Goal: Task Accomplishment & Management: Use online tool/utility

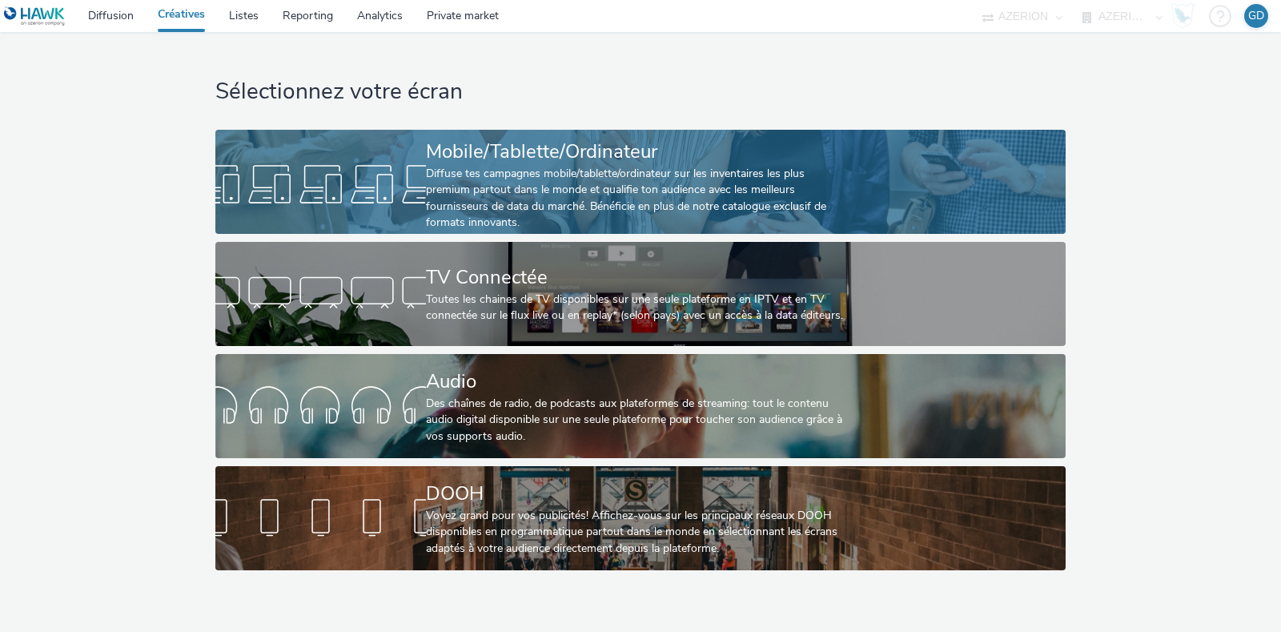
click at [499, 183] on div "Diffuse tes campagnes mobile/tablette/ordinateur sur les inventaires les plus p…" at bounding box center [637, 199] width 422 height 66
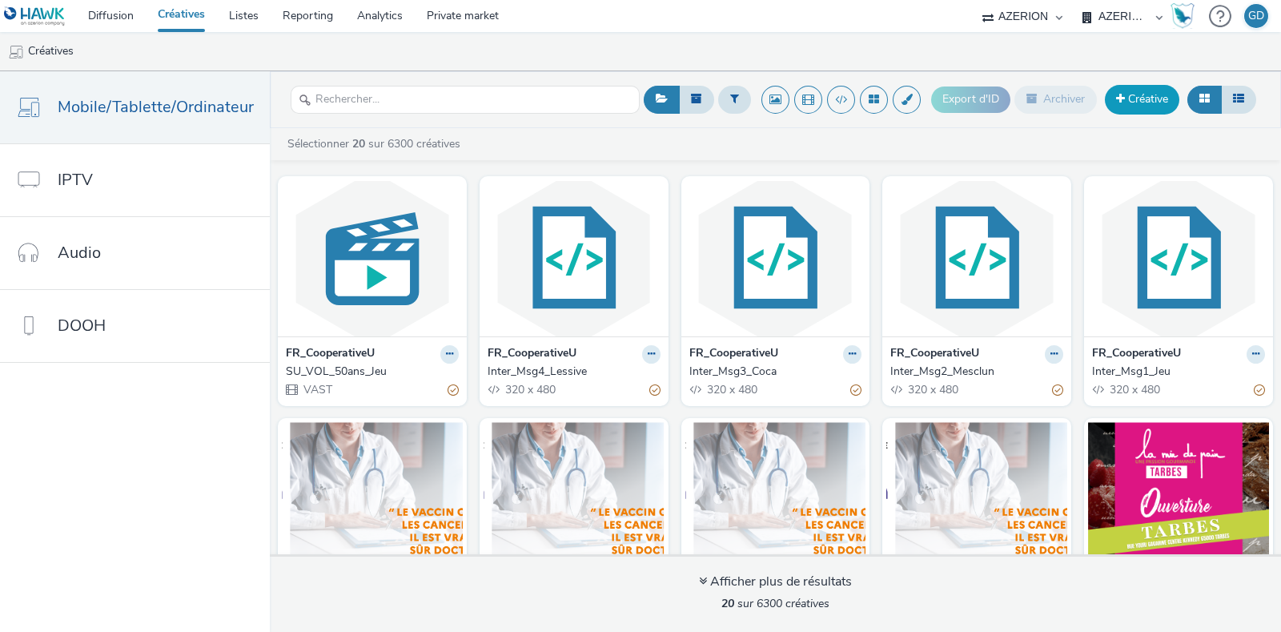
click at [1136, 93] on link "Créative" at bounding box center [1142, 99] width 74 height 29
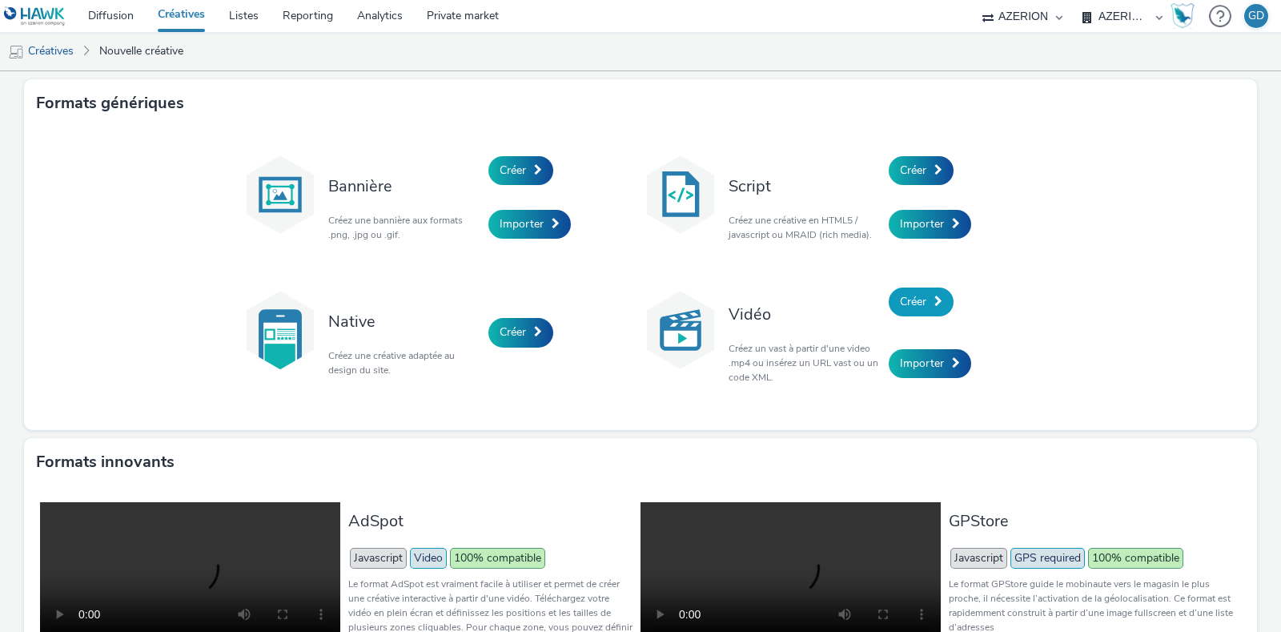
click at [907, 289] on link "Créer" at bounding box center [921, 301] width 65 height 29
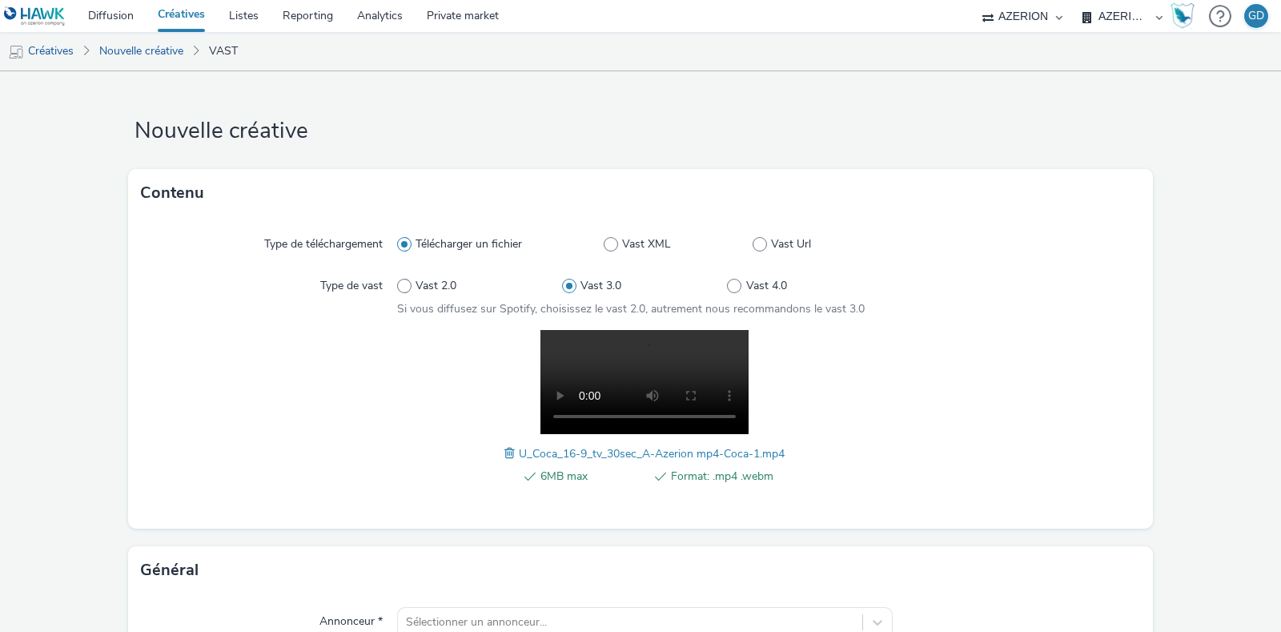
scroll to position [400, 0]
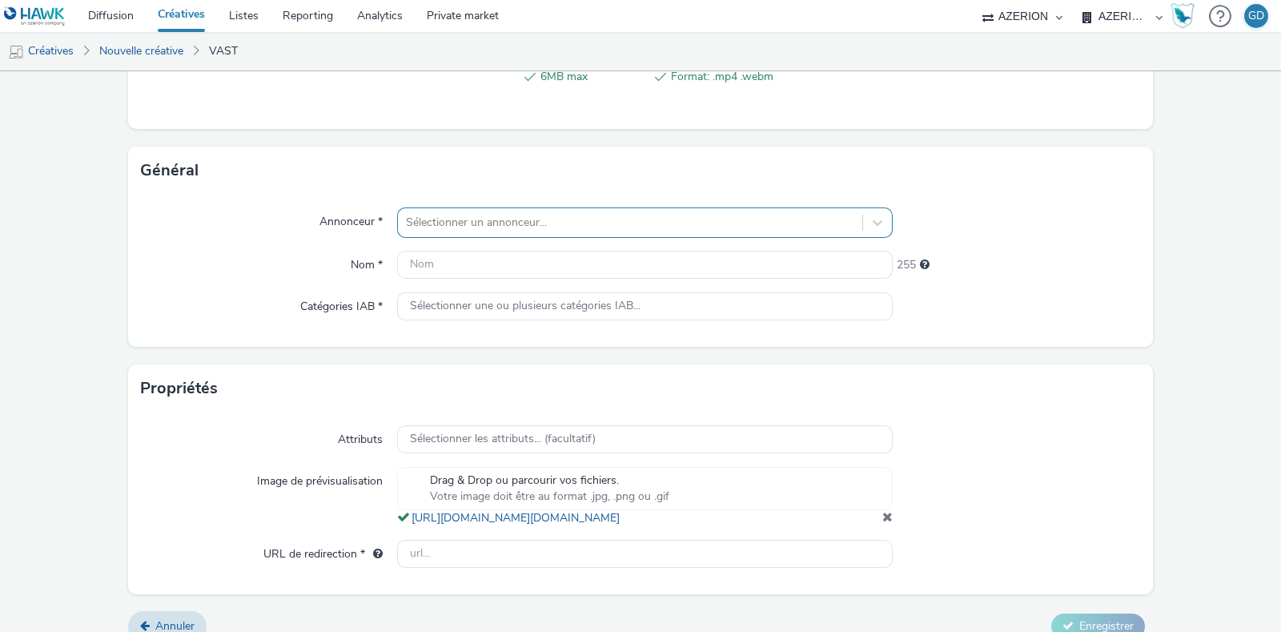
click at [512, 225] on div at bounding box center [630, 222] width 448 height 19
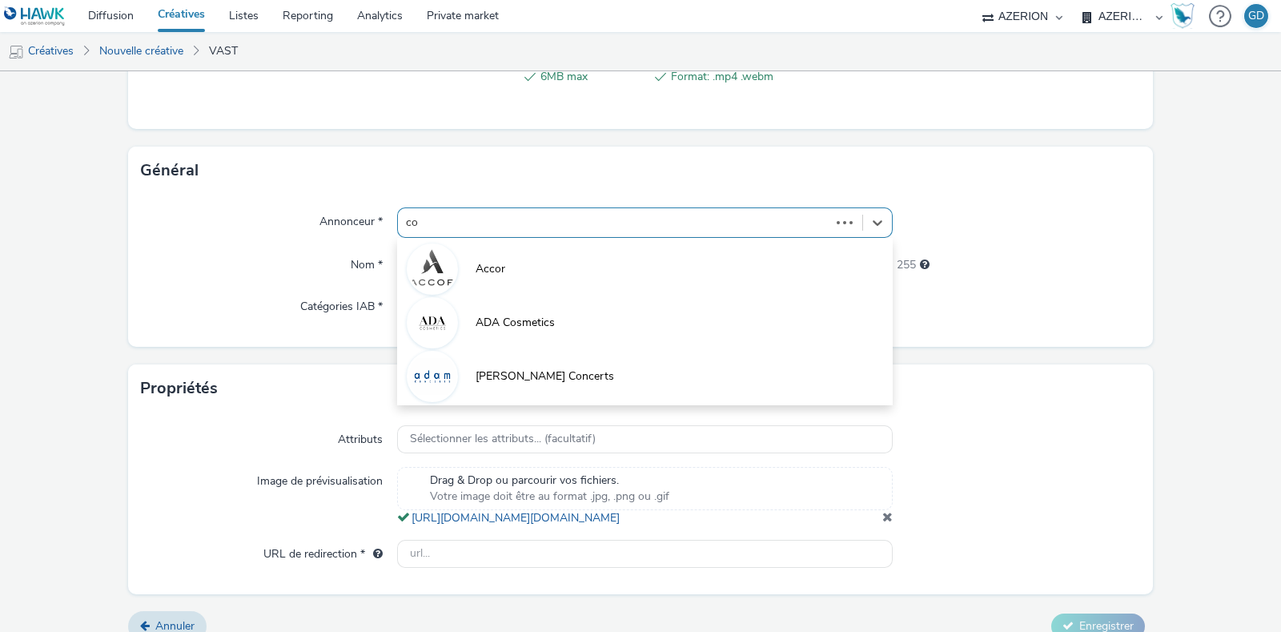
type input "coo"
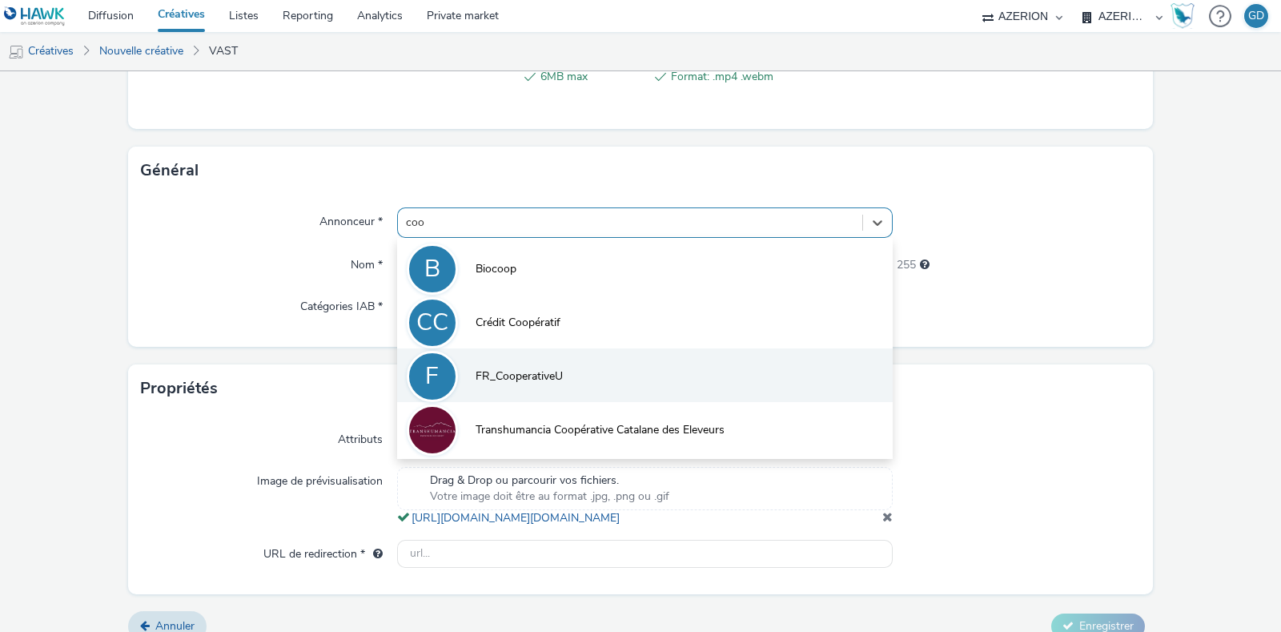
click at [508, 368] on span "FR_CooperativeU" at bounding box center [519, 376] width 87 height 16
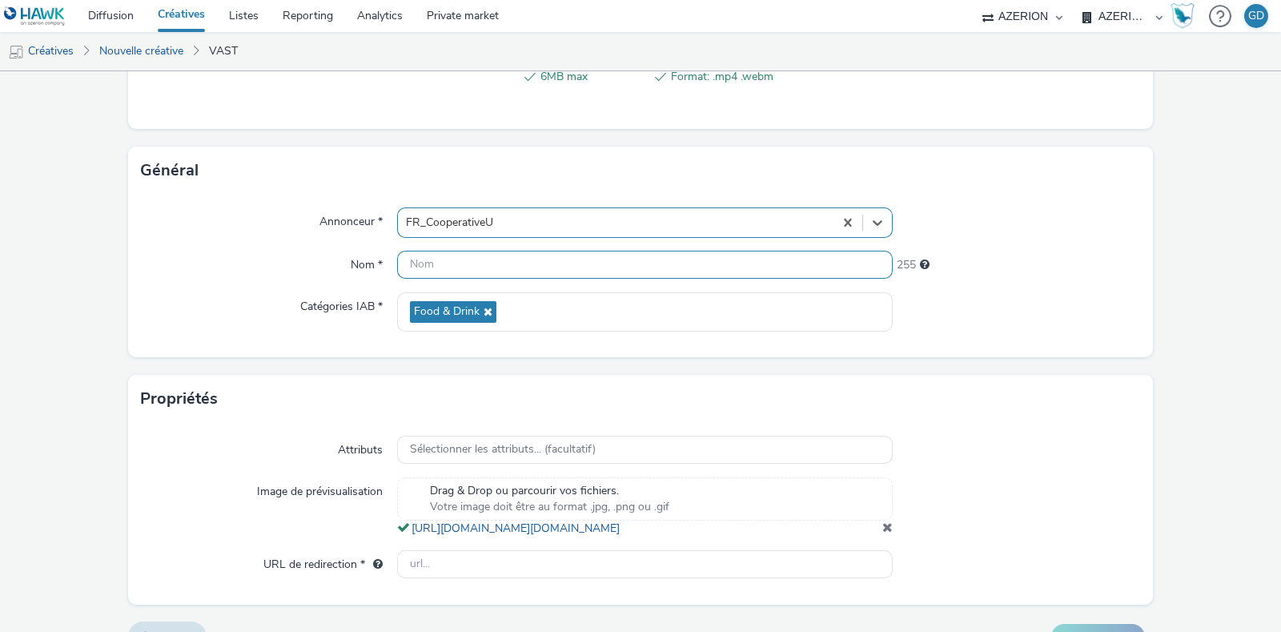
click at [460, 257] on input "text" at bounding box center [645, 265] width 496 height 28
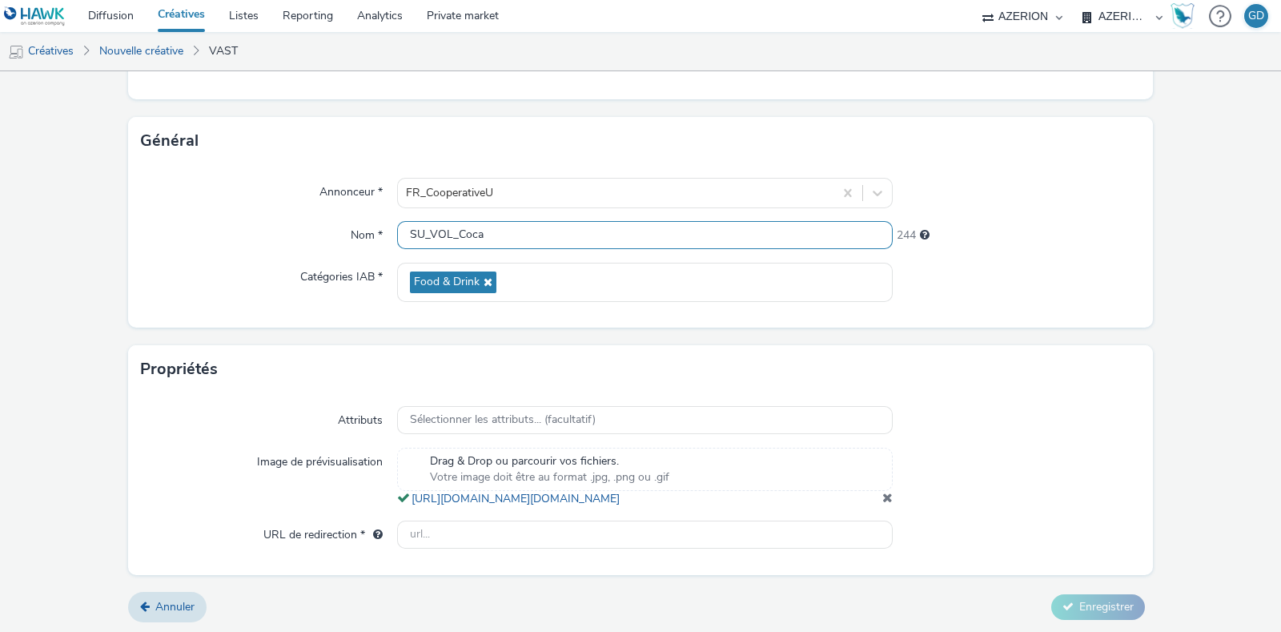
scroll to position [445, 0]
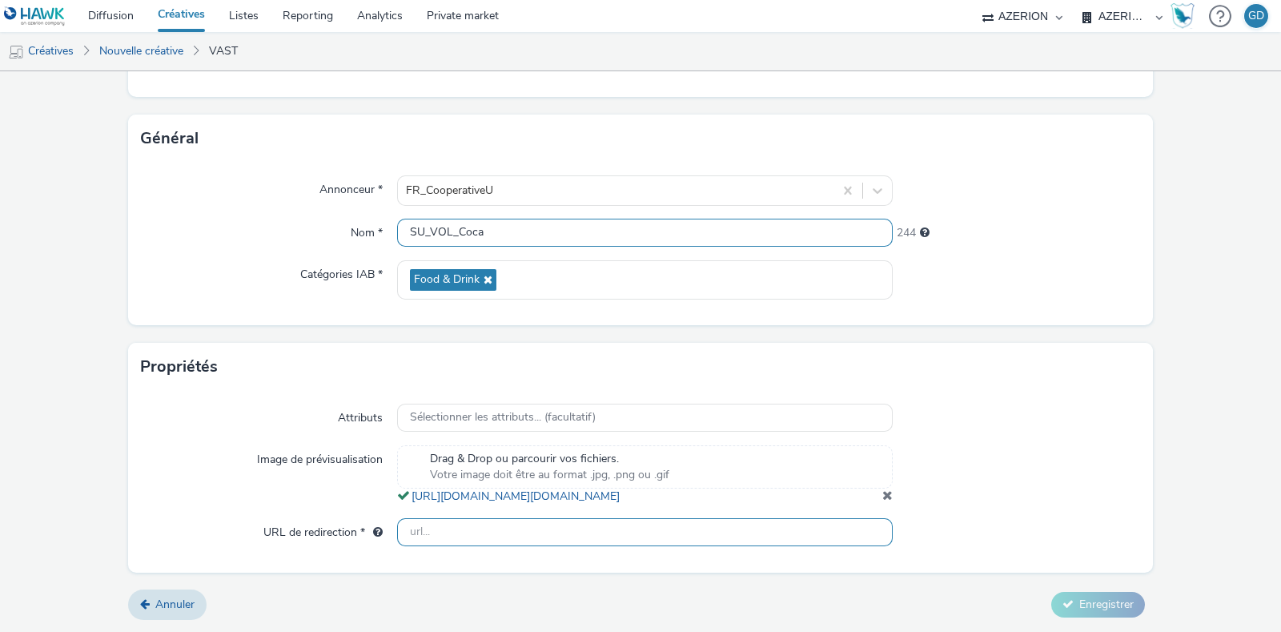
type input "SU_VOL_Coca"
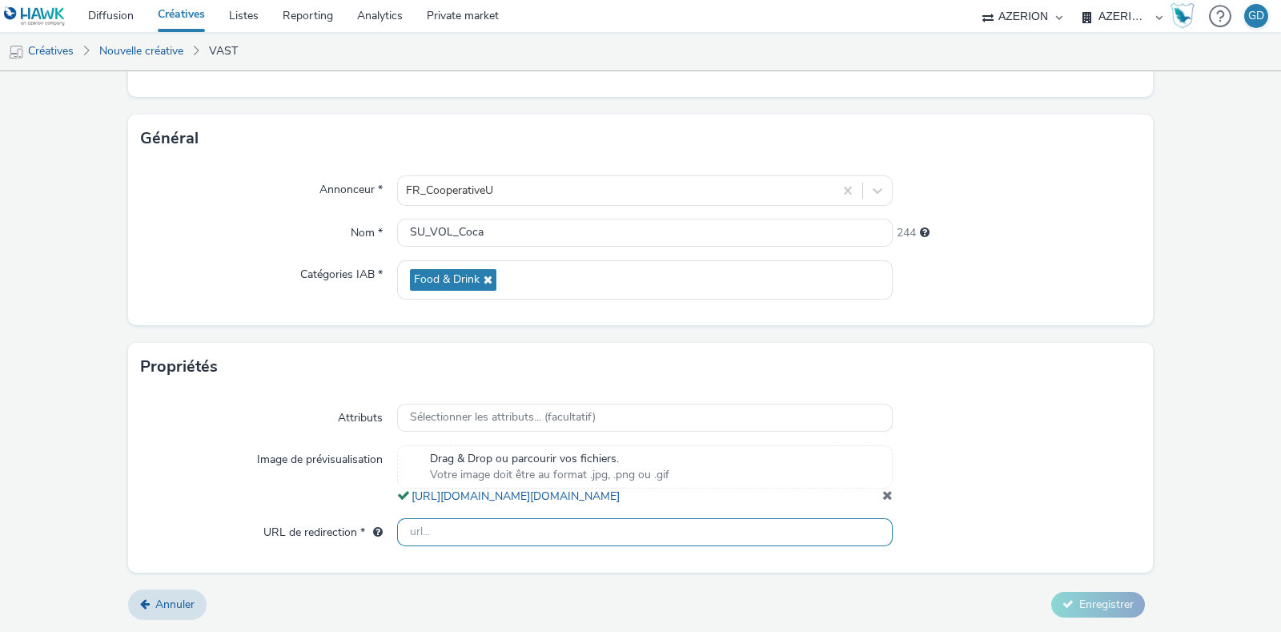
click at [544, 531] on input "text" at bounding box center [645, 532] width 496 height 28
type input "[URL][DOMAIN_NAME]"
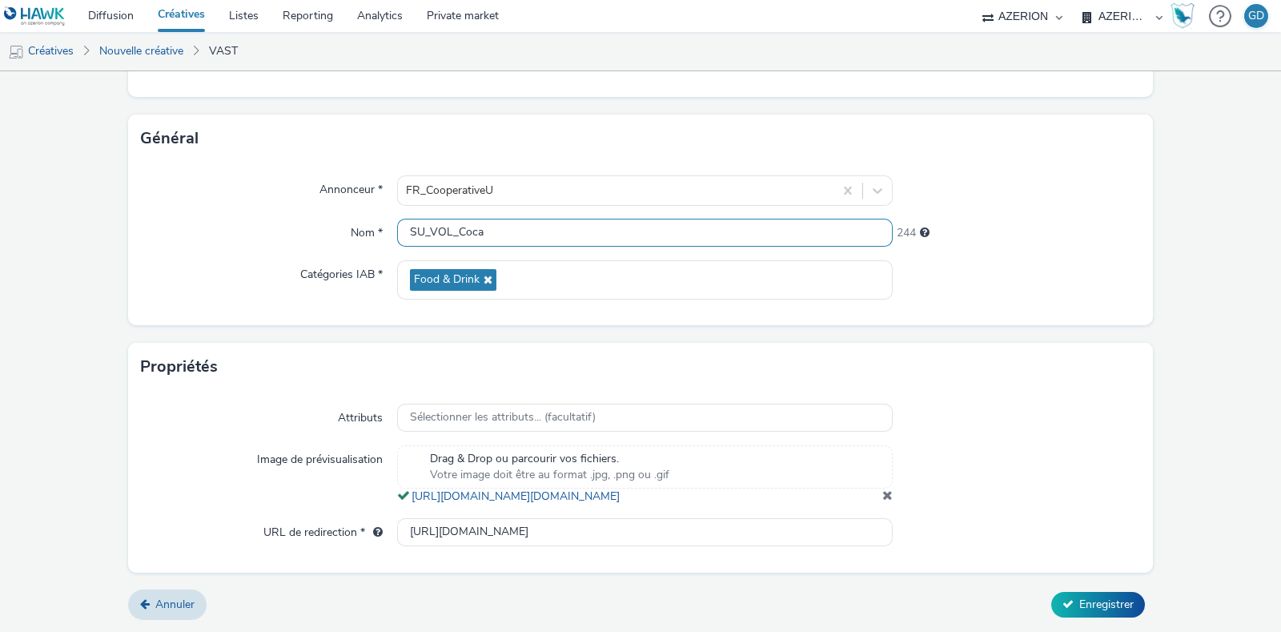
click at [499, 219] on input "SU_VOL_Coca" at bounding box center [645, 233] width 496 height 28
type input "SU_VOL_Coca_S37"
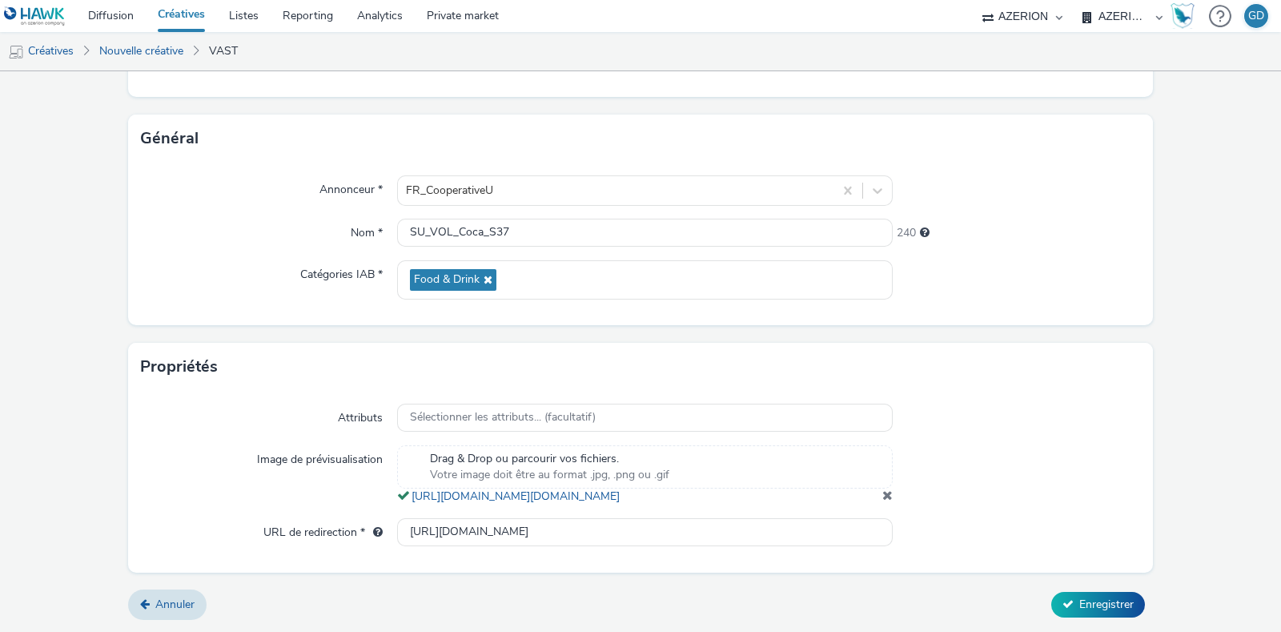
click at [1075, 590] on div "Annuler Enregistrer" at bounding box center [640, 604] width 1025 height 29
click at [1079, 604] on span "Enregistrer" at bounding box center [1106, 604] width 54 height 15
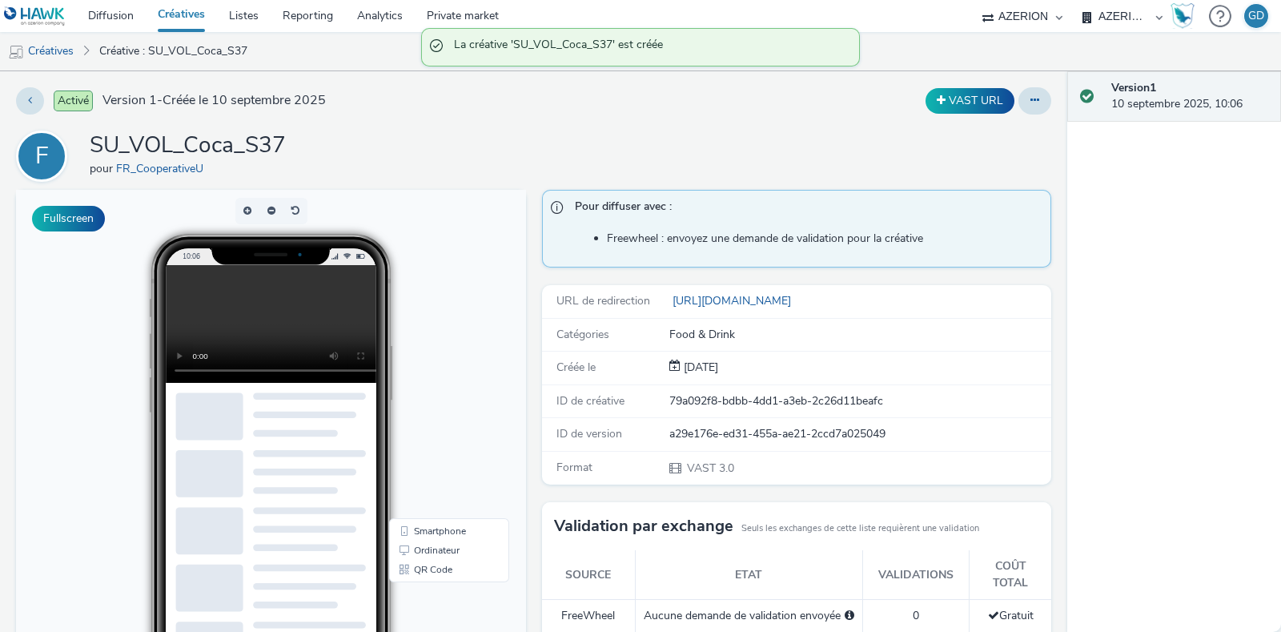
click at [188, 12] on link "Créatives" at bounding box center [181, 16] width 71 height 32
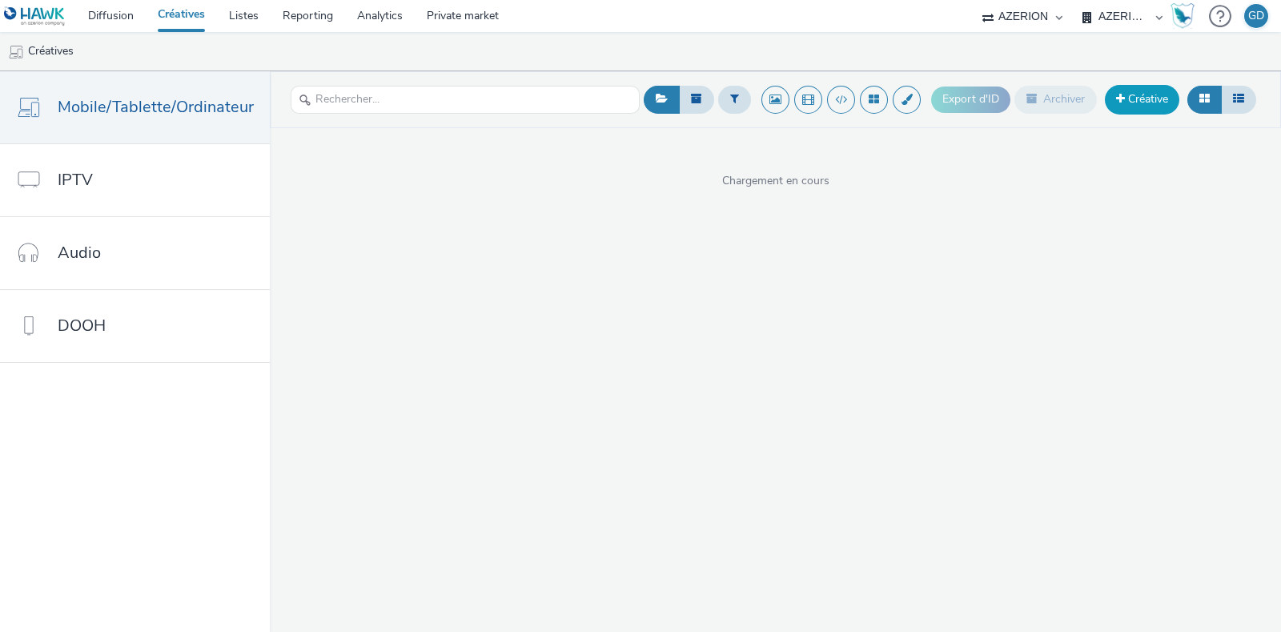
click at [1154, 105] on link "Créative" at bounding box center [1142, 99] width 74 height 29
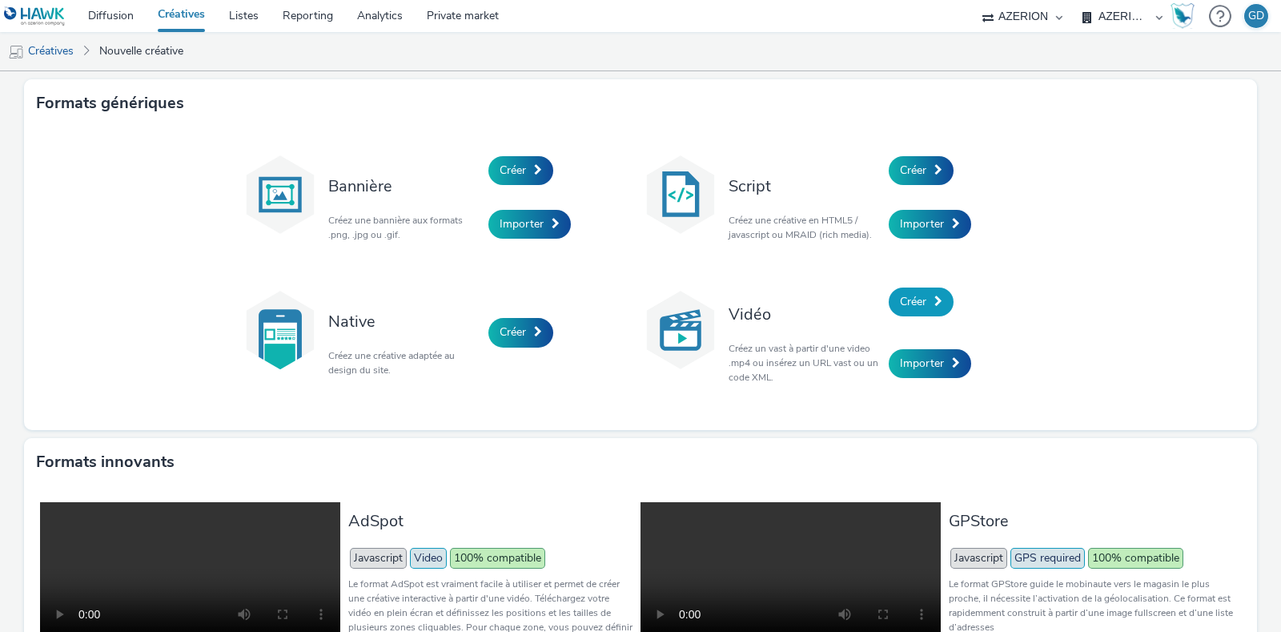
click at [920, 302] on link "Créer" at bounding box center [921, 301] width 65 height 29
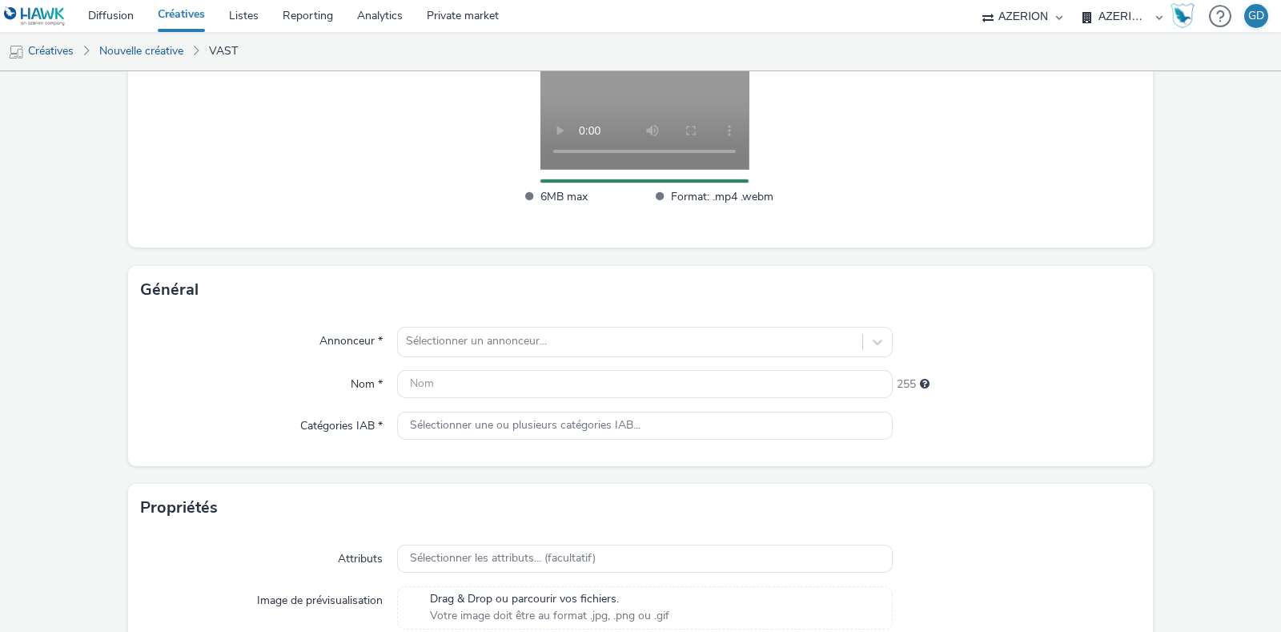
scroll to position [388, 0]
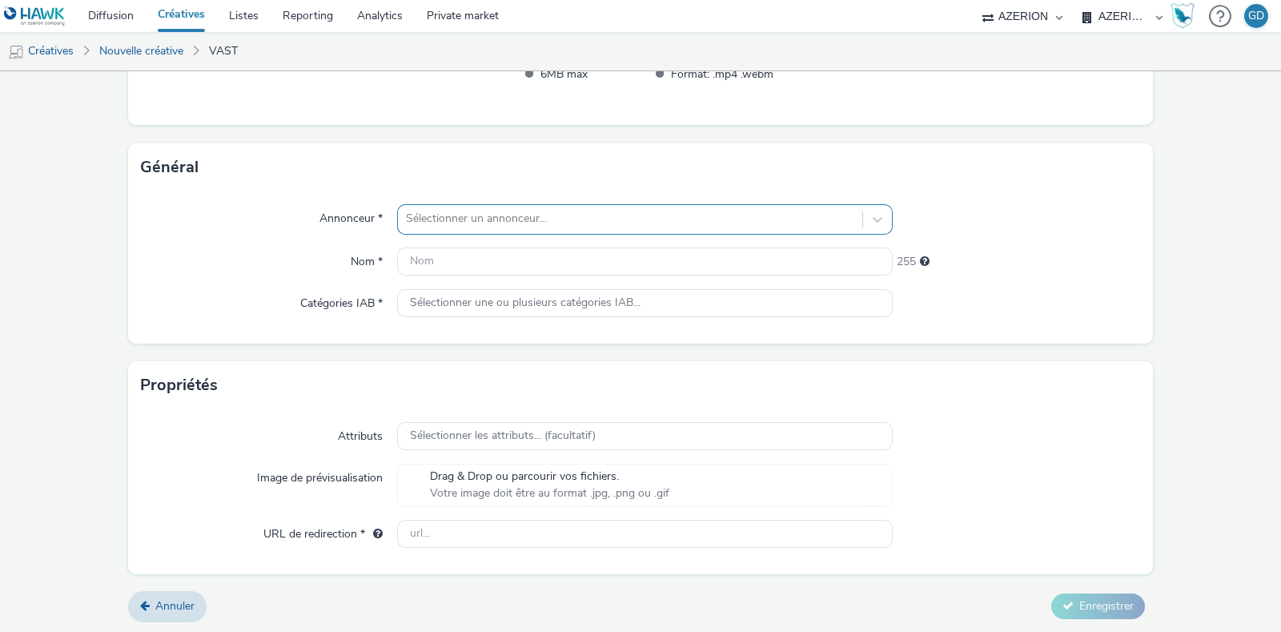
click at [442, 214] on div "Annonceur * Sélectionner un annonceur... Nom * 255 Catégories IAB * Sélectionne…" at bounding box center [640, 267] width 1025 height 152
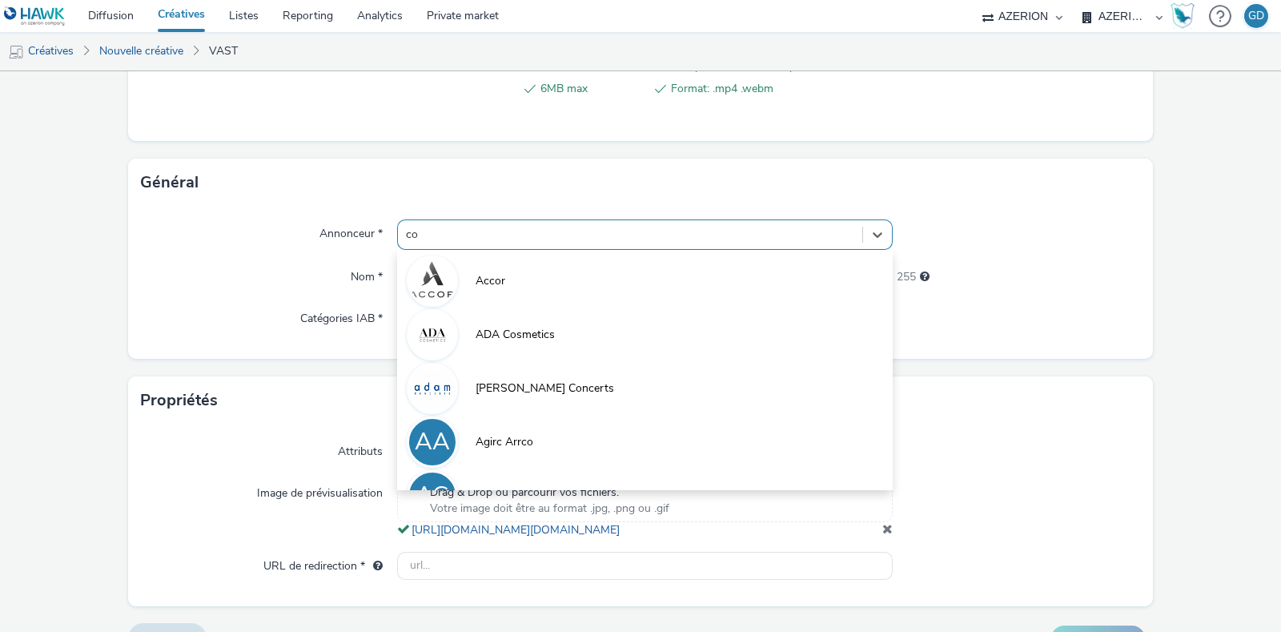
type input "coo"
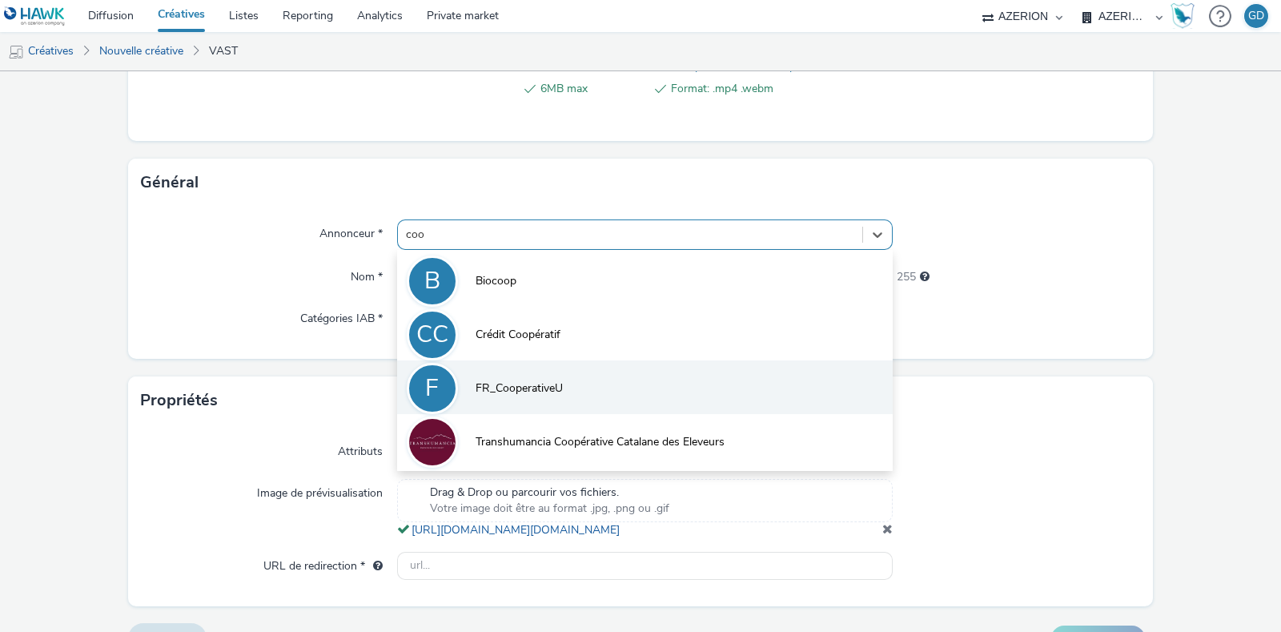
click at [484, 387] on span "FR_CooperativeU" at bounding box center [519, 388] width 87 height 16
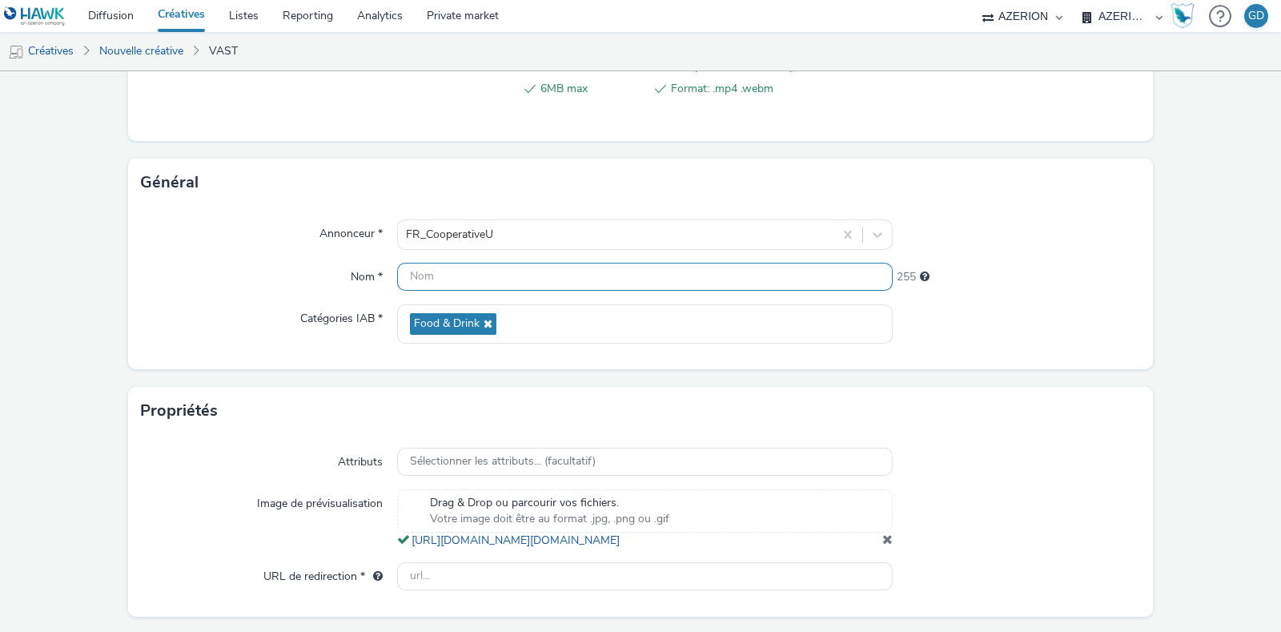
click at [454, 278] on input "text" at bounding box center [645, 277] width 496 height 28
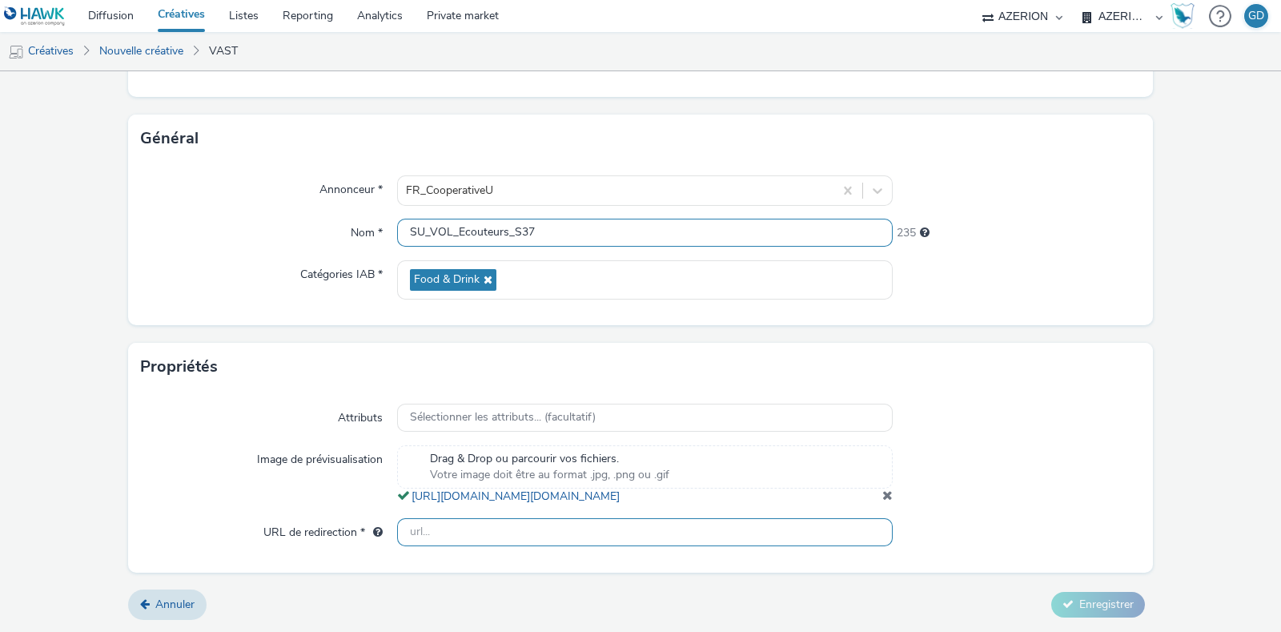
type input "SU_VOL_Ecouteurs_S37"
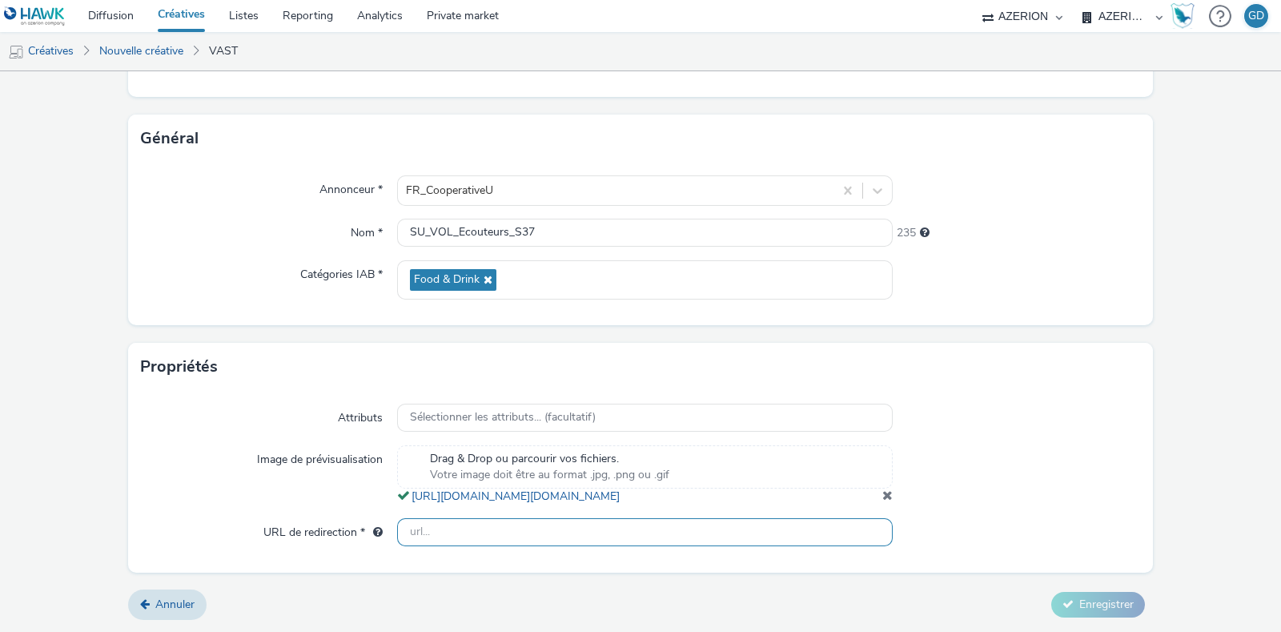
click at [468, 538] on input "text" at bounding box center [645, 532] width 496 height 28
type input "[URL][DOMAIN_NAME]"
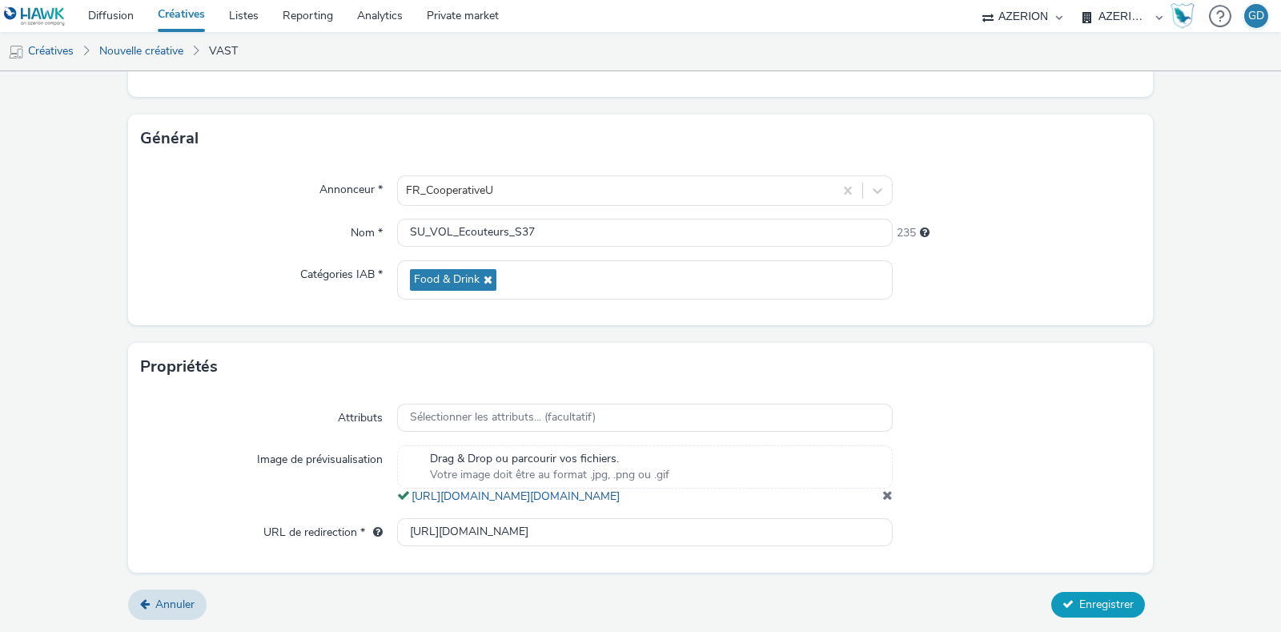
click at [1086, 598] on span "Enregistrer" at bounding box center [1106, 604] width 54 height 15
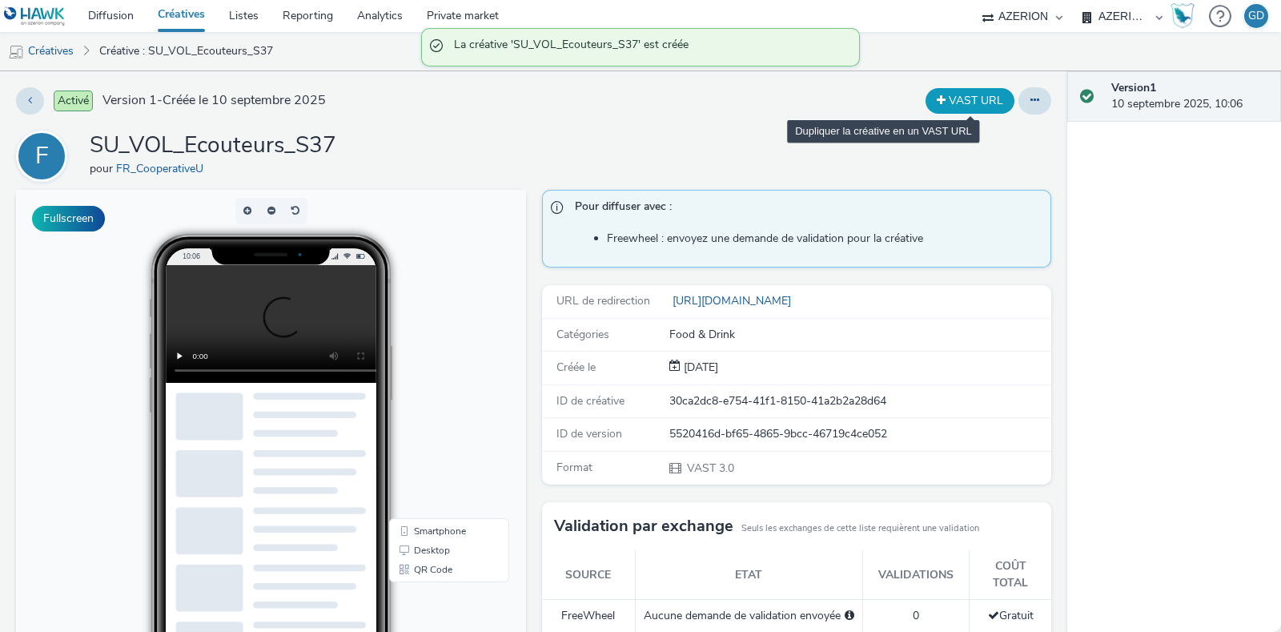
click at [950, 99] on button "VAST URL" at bounding box center [970, 101] width 89 height 26
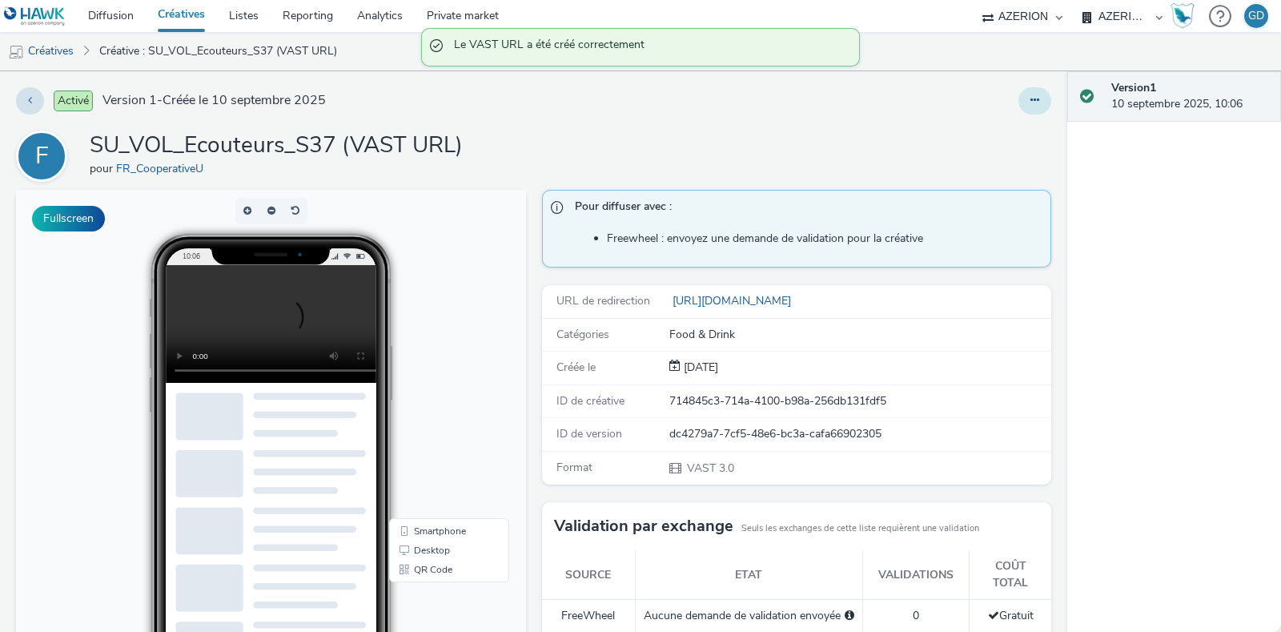
drag, startPoint x: 1017, startPoint y: 100, endPoint x: 1008, endPoint y: 106, distance: 10.4
click at [1031, 102] on icon at bounding box center [1035, 99] width 9 height 11
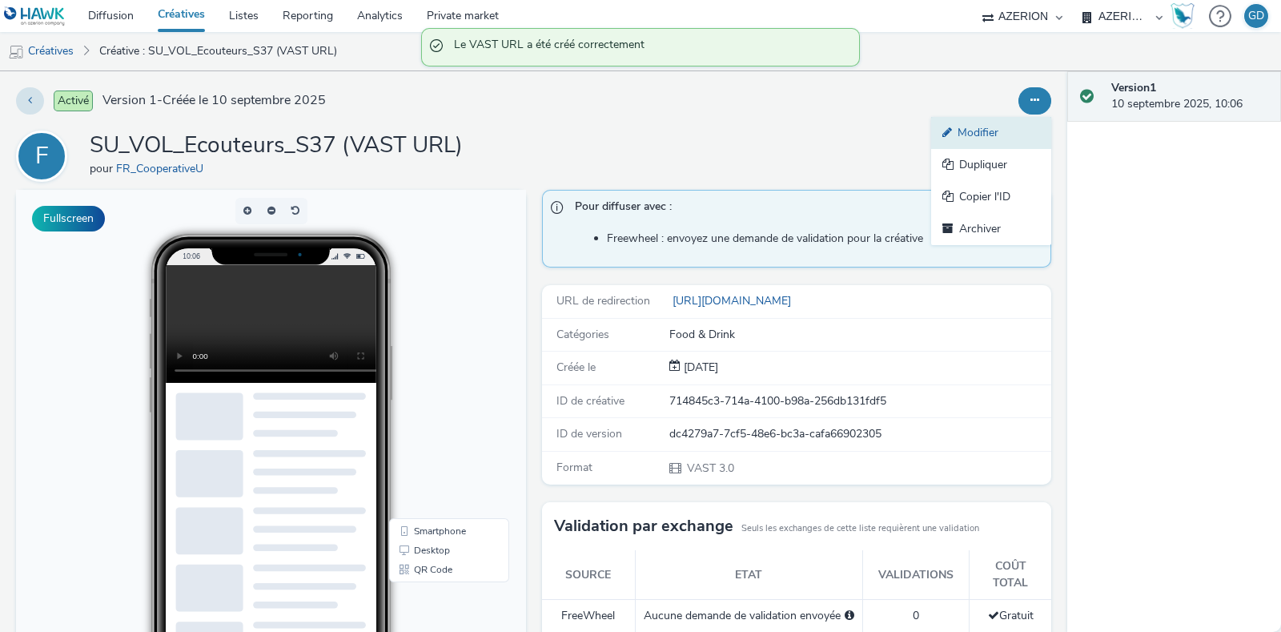
click at [982, 133] on link "Modifier" at bounding box center [991, 133] width 120 height 32
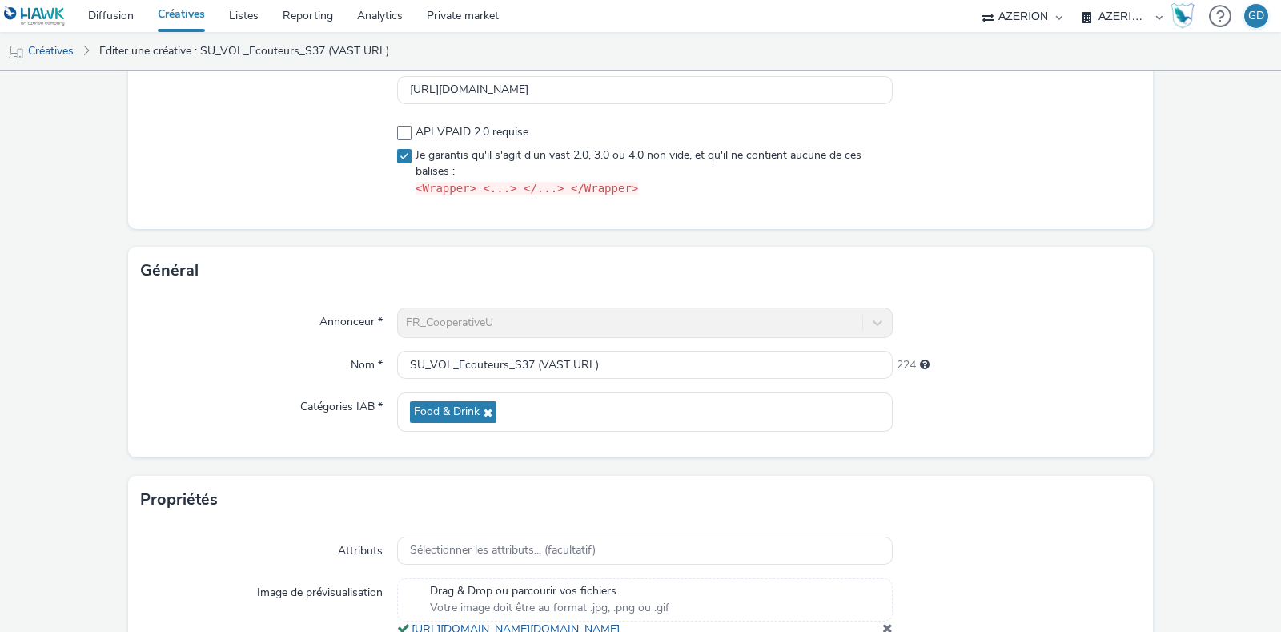
scroll to position [199, 0]
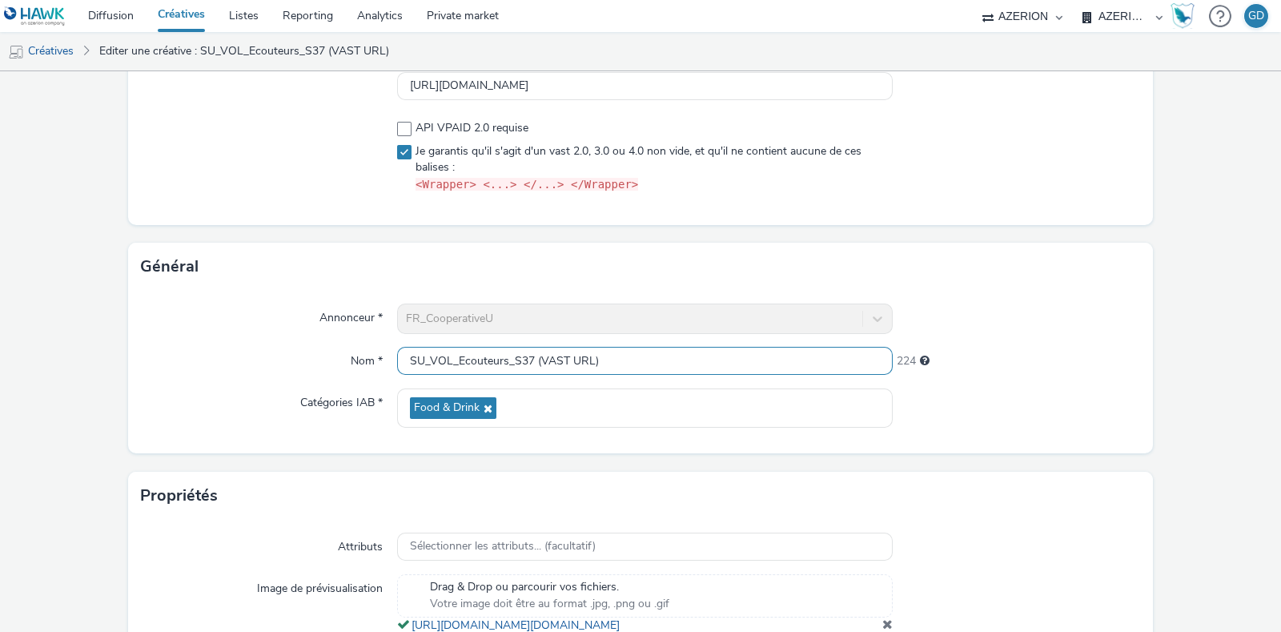
click at [403, 356] on input "SU_VOL_Ecouteurs_S37 (VAST URL)" at bounding box center [645, 361] width 496 height 28
drag, startPoint x: 579, startPoint y: 364, endPoint x: 726, endPoint y: 372, distance: 147.6
click at [726, 372] on input "VastURL_SU_VOL_Ecouteurs_S37 (VAST URL)" at bounding box center [645, 361] width 496 height 28
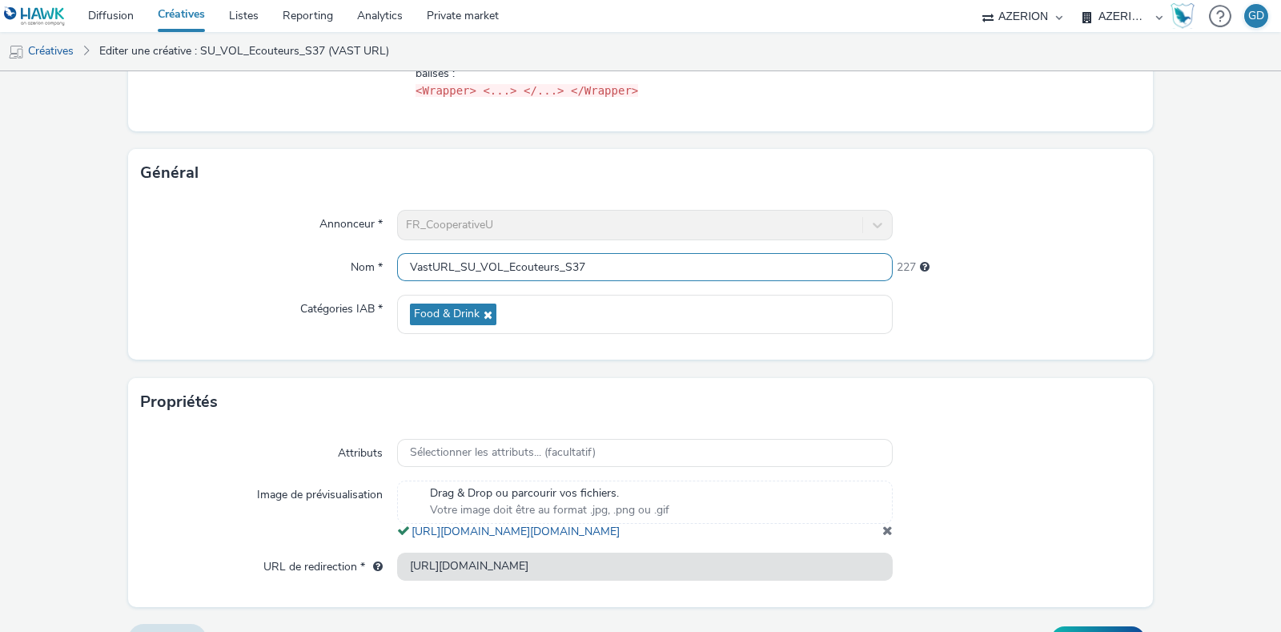
scroll to position [342, 0]
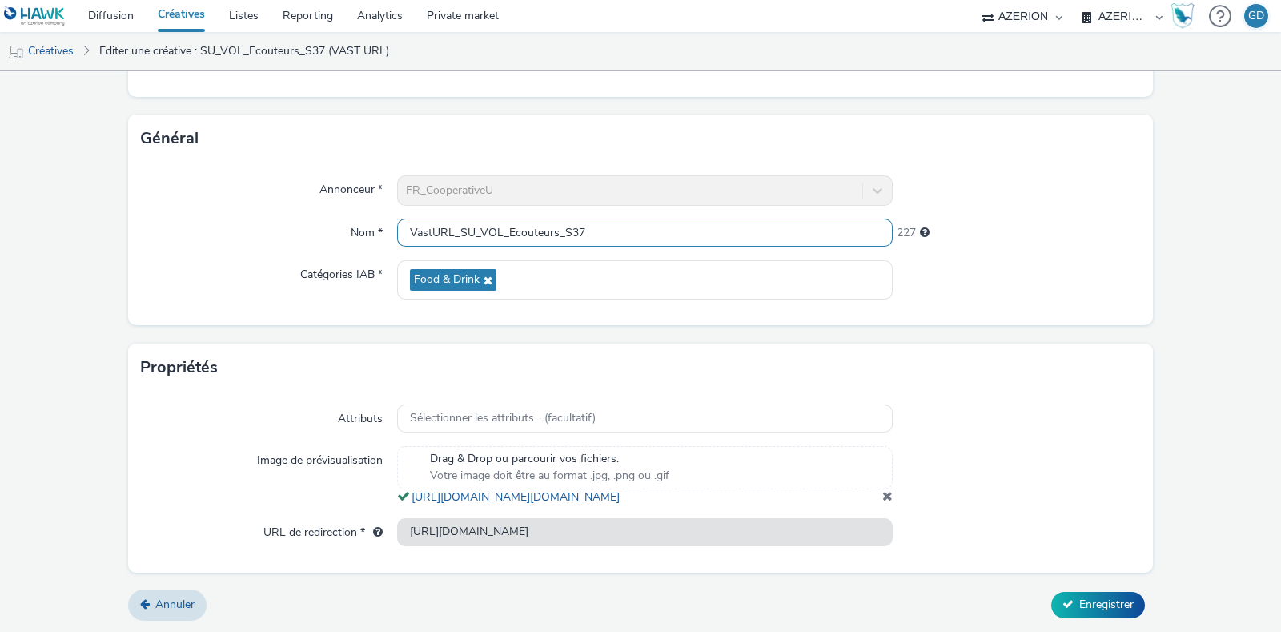
type input "VastURL_SU_VOL_Ecouteurs_S37"
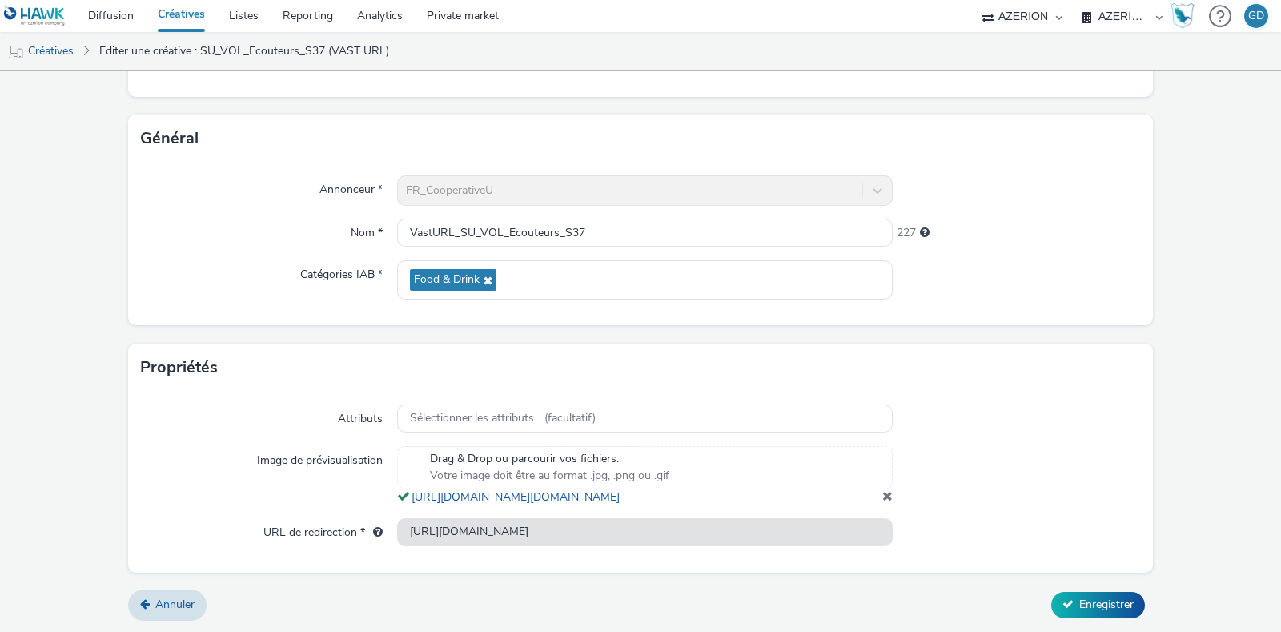
click at [1119, 618] on div "Annuler Enregistrer" at bounding box center [640, 604] width 1025 height 29
click at [1115, 609] on span "Enregistrer" at bounding box center [1106, 604] width 54 height 15
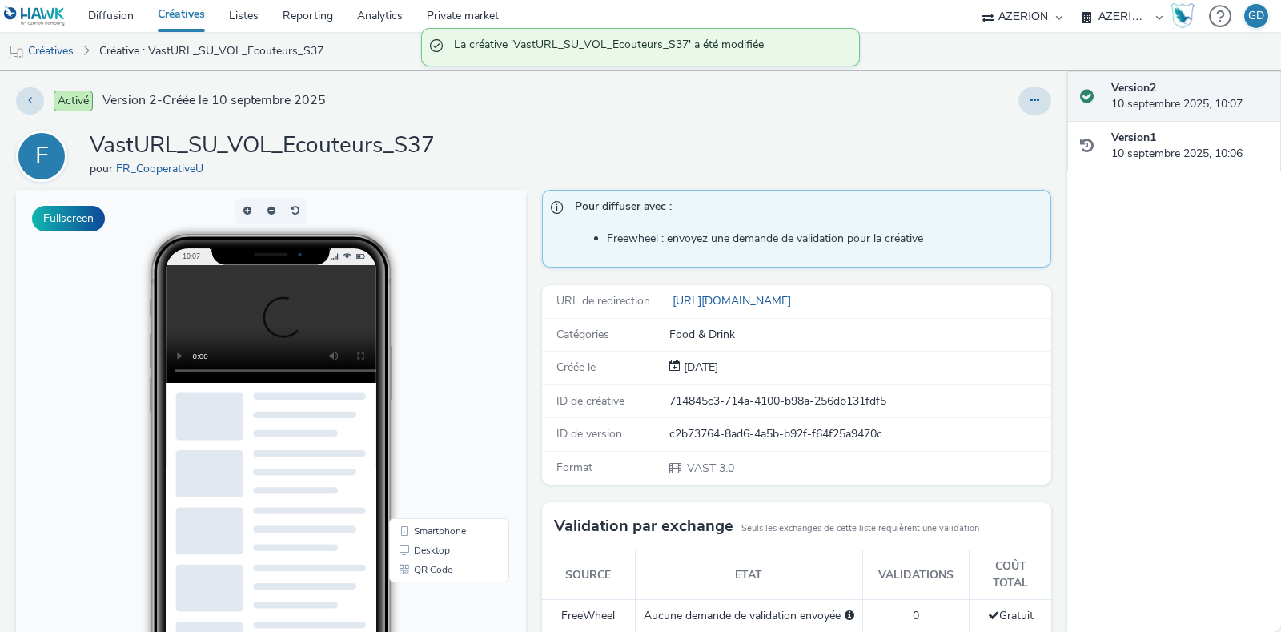
click at [178, 26] on link "Créatives" at bounding box center [181, 16] width 71 height 32
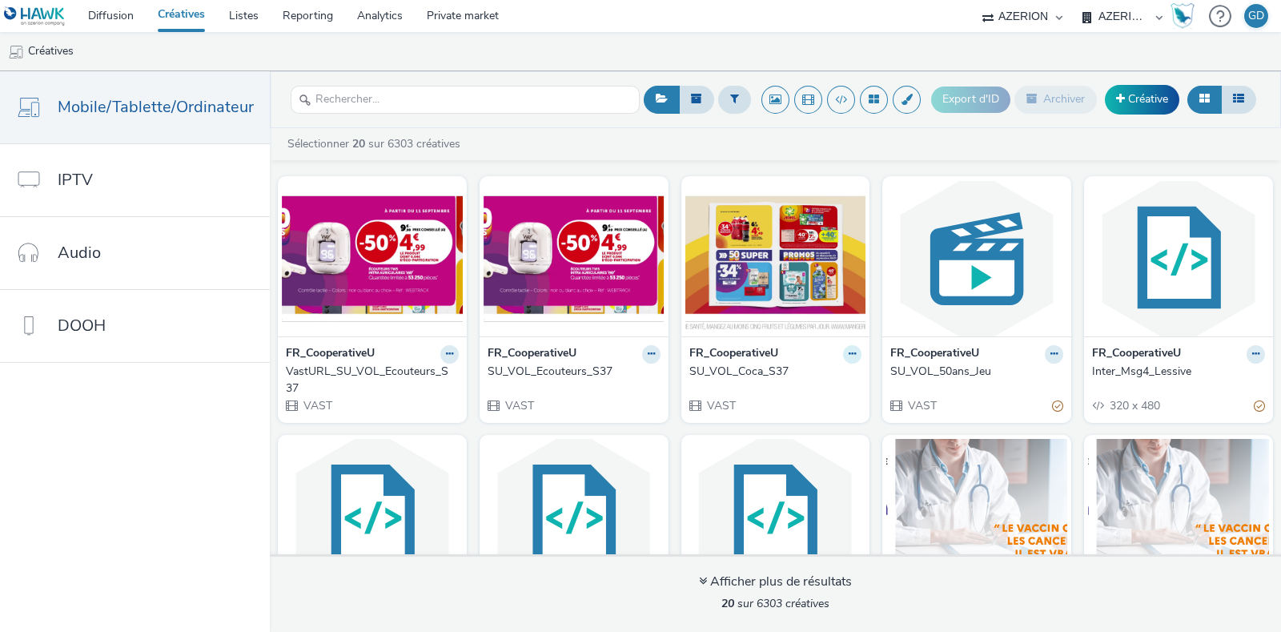
click at [849, 352] on icon at bounding box center [852, 354] width 7 height 10
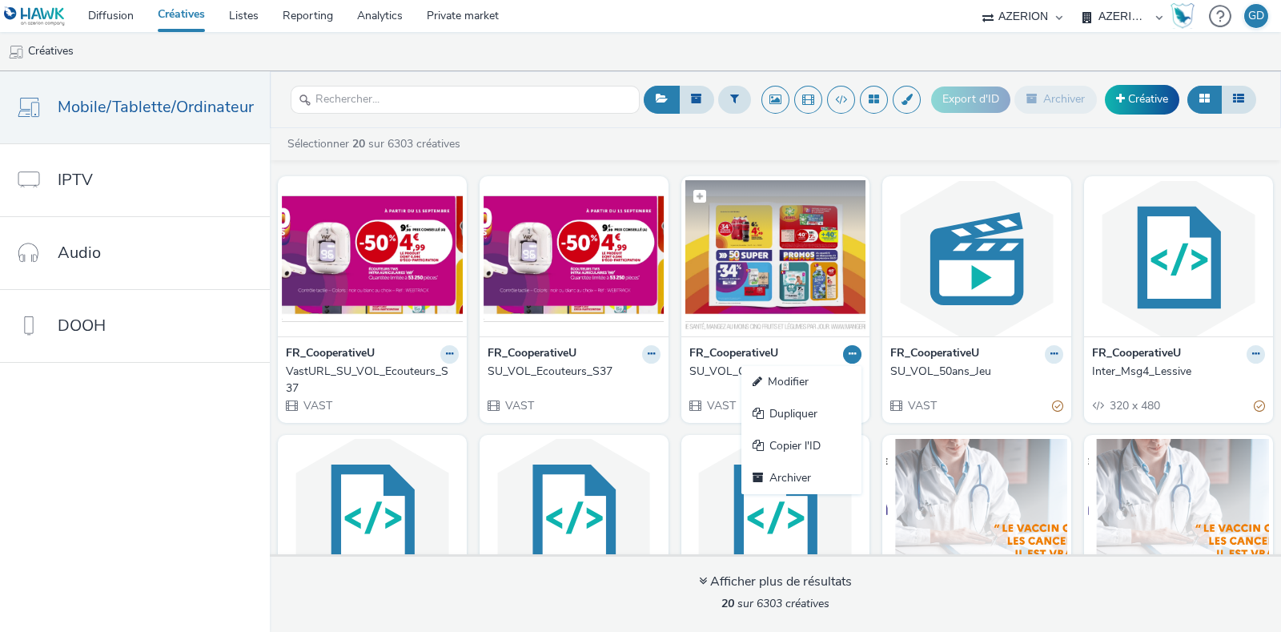
click at [746, 246] on img at bounding box center [775, 258] width 181 height 156
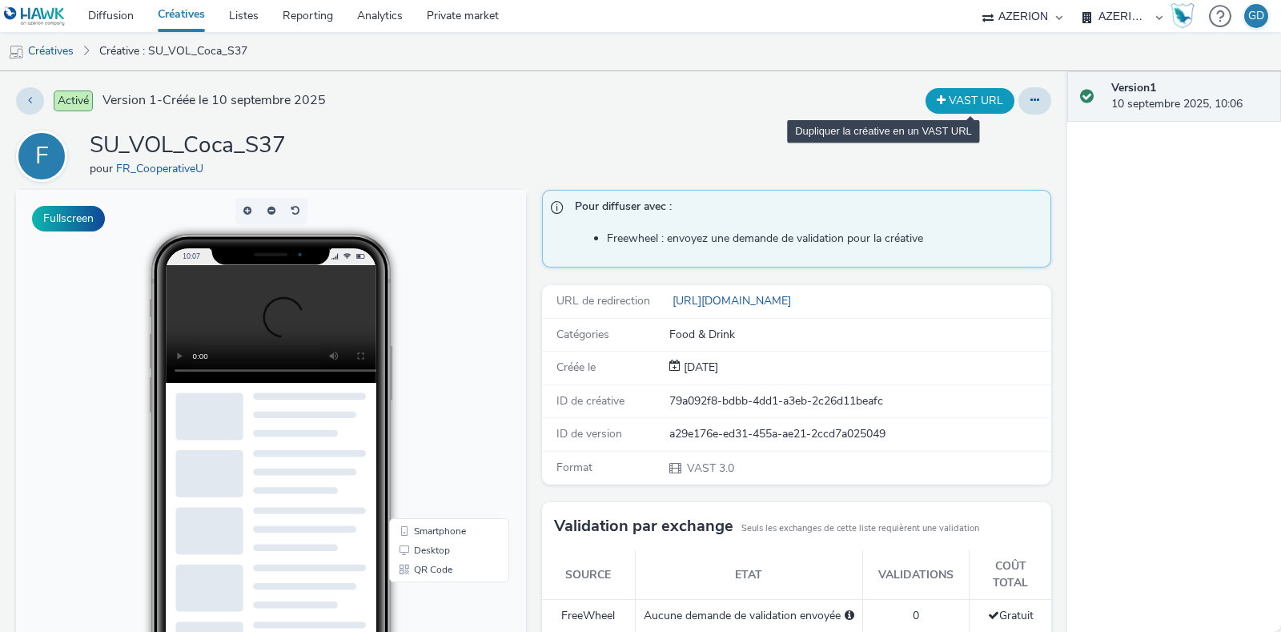
click at [951, 98] on button "VAST URL" at bounding box center [970, 101] width 89 height 26
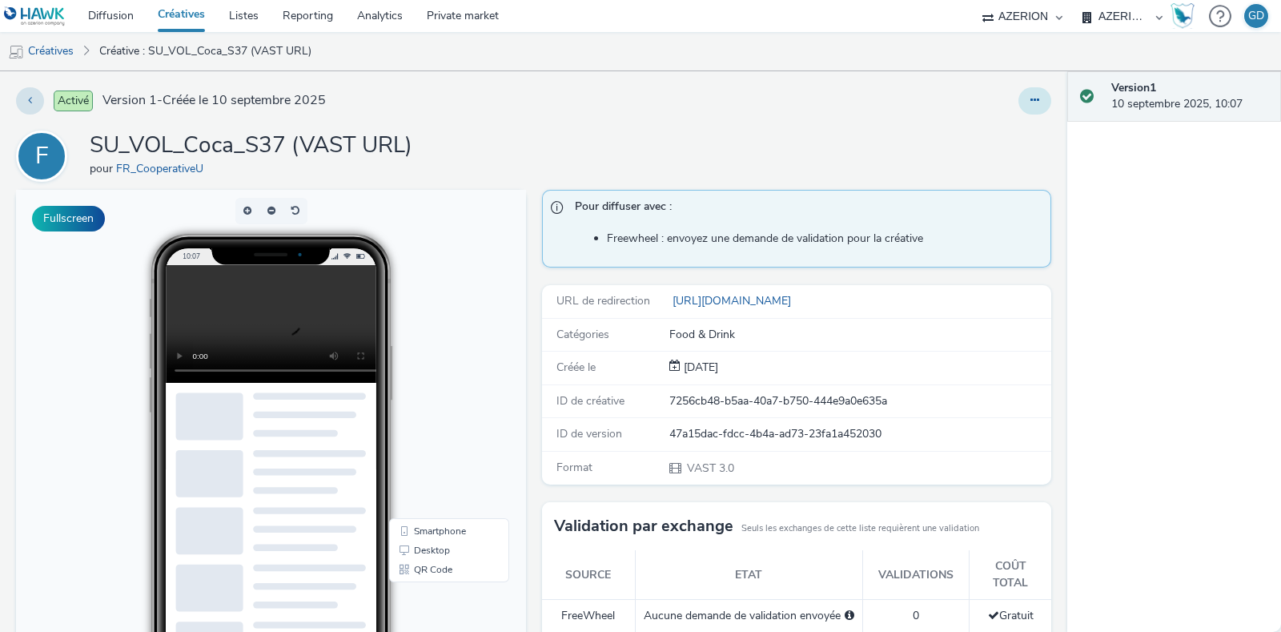
click at [1019, 98] on button at bounding box center [1035, 100] width 33 height 27
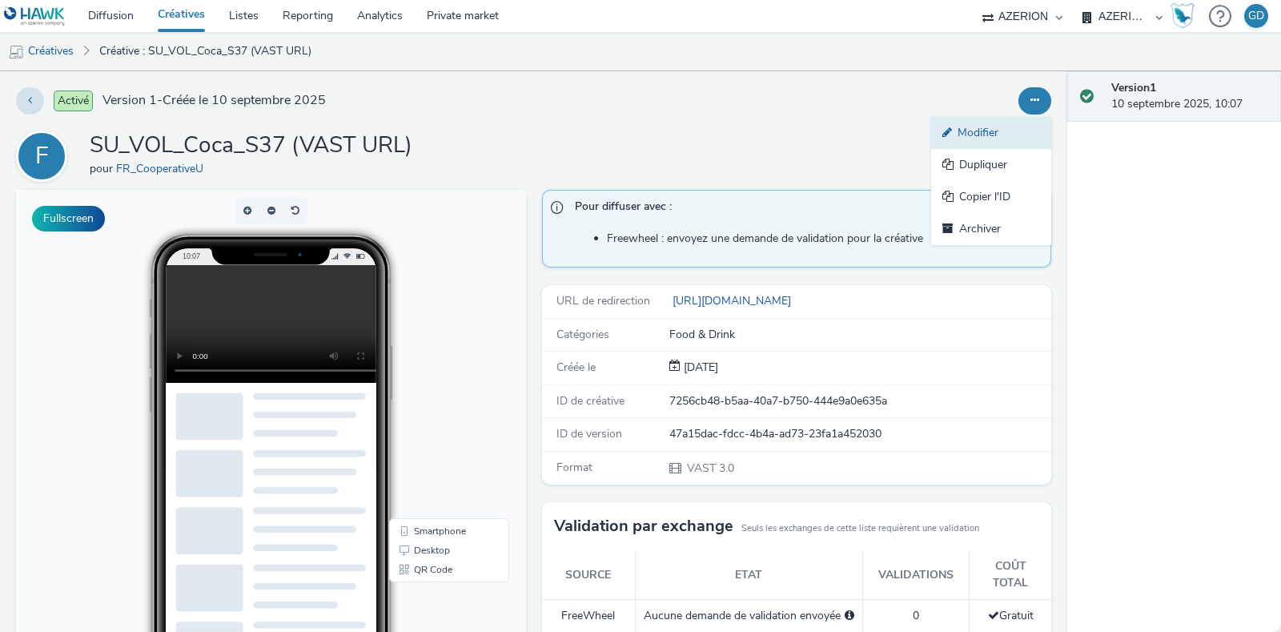
click at [961, 134] on link "Modifier" at bounding box center [991, 133] width 120 height 32
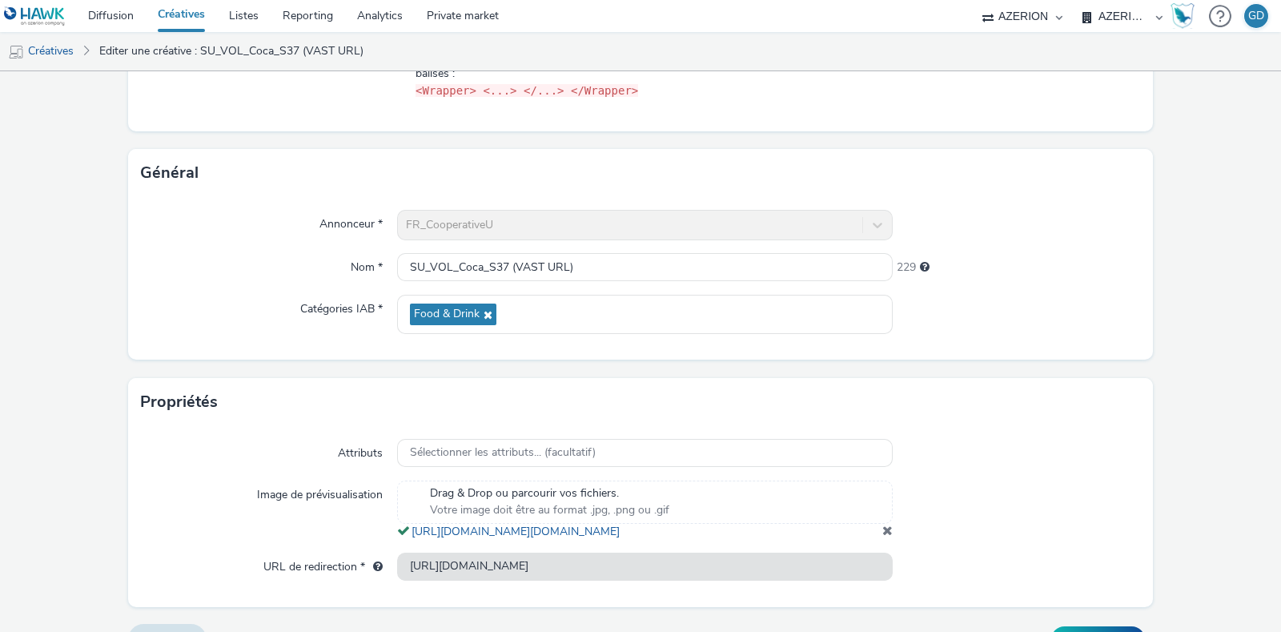
scroll to position [300, 0]
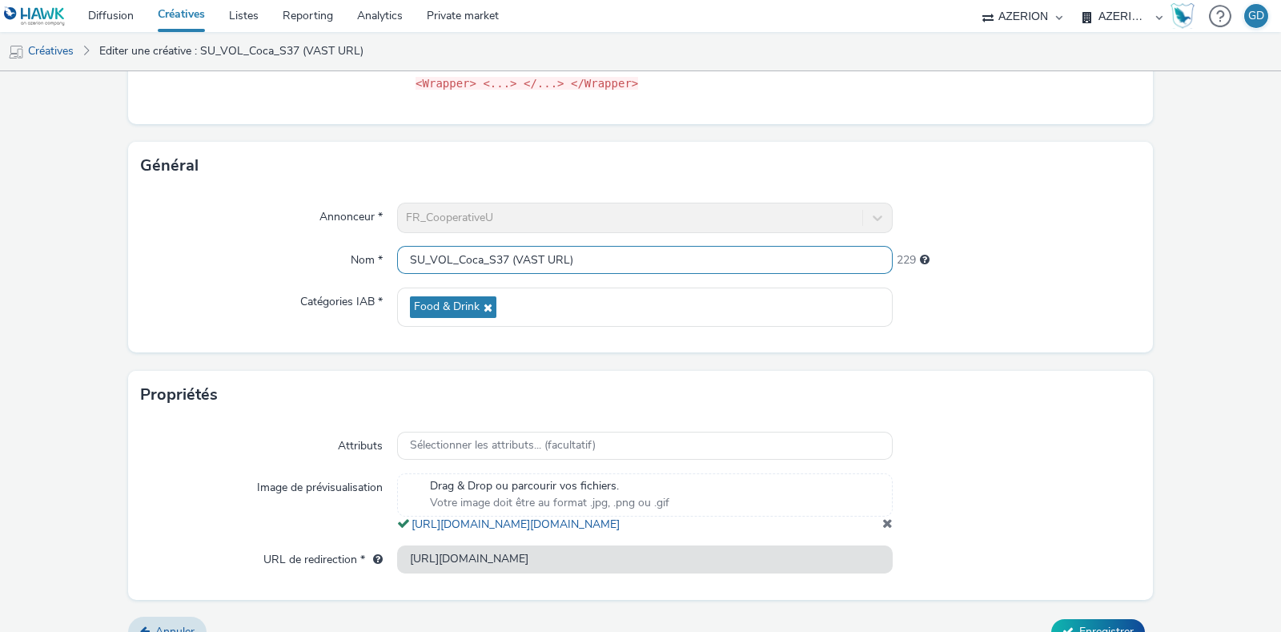
click at [400, 255] on input "SU_VOL_Coca_S37 (VAST URL)" at bounding box center [645, 260] width 496 height 28
drag, startPoint x: 553, startPoint y: 256, endPoint x: 689, endPoint y: 260, distance: 136.2
click at [691, 262] on input "VastURL_SU_VOL_Coca_S37 (VAST URL)" at bounding box center [645, 260] width 496 height 28
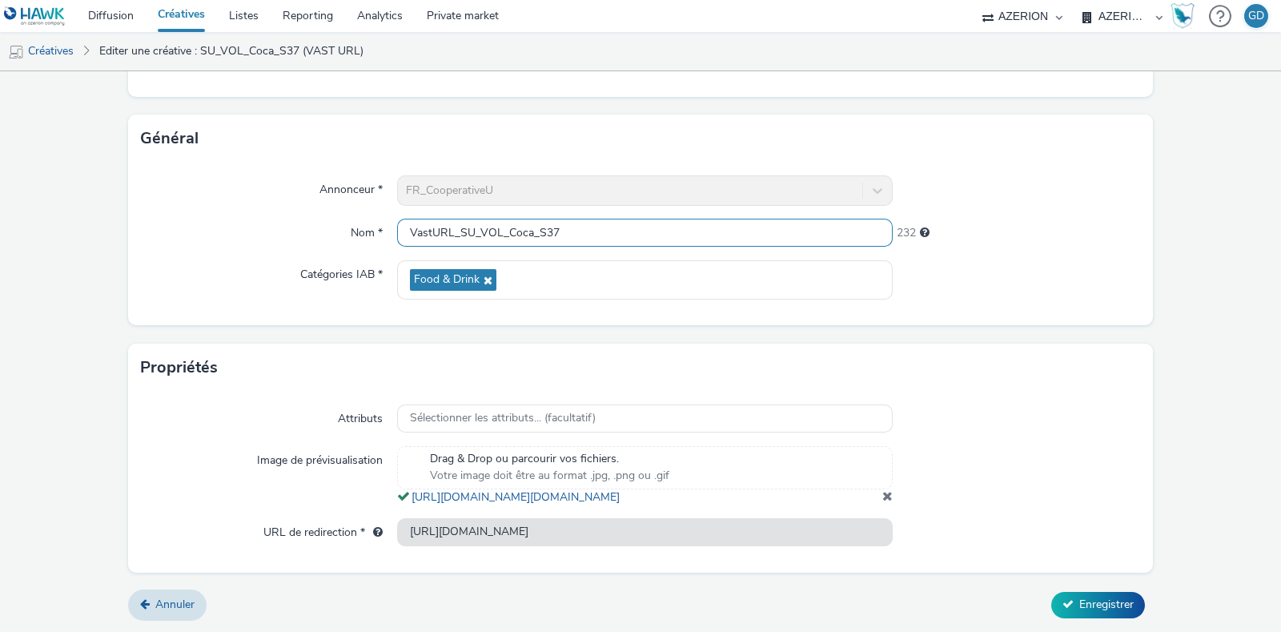
scroll to position [342, 0]
type input "VastURL_SU_VOL_Coca_S37"
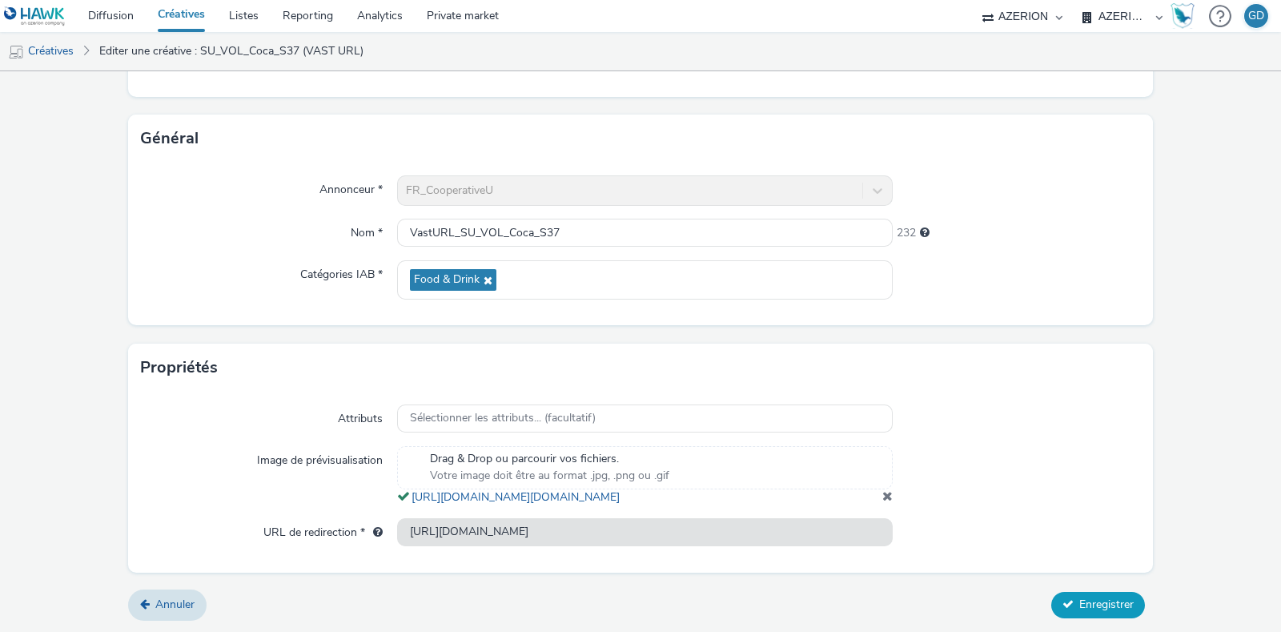
click at [1079, 597] on span "Enregistrer" at bounding box center [1106, 604] width 54 height 15
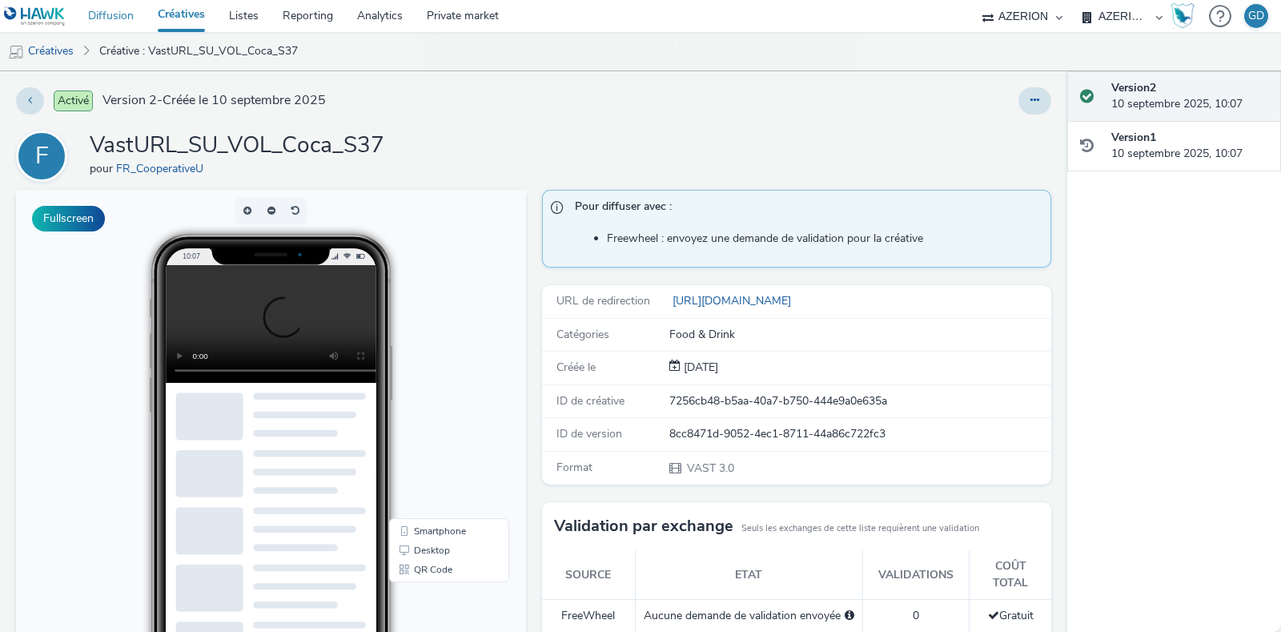
click at [106, 10] on link "Diffusion" at bounding box center [111, 16] width 70 height 32
